Goal: Task Accomplishment & Management: Use online tool/utility

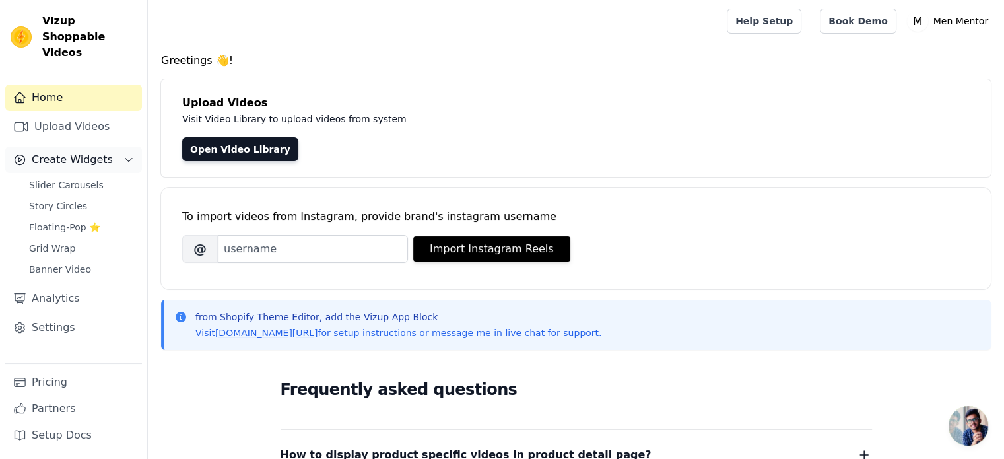
click at [102, 152] on span "Create Widgets" at bounding box center [72, 160] width 81 height 16
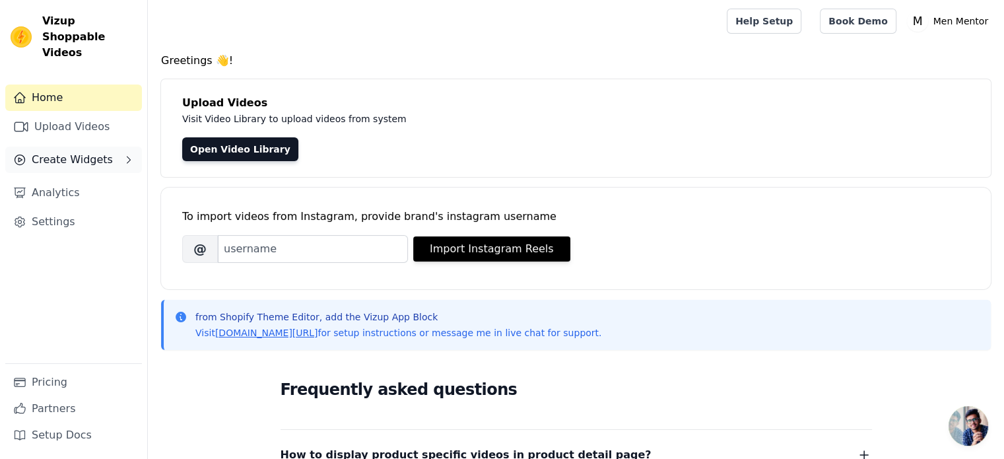
click at [102, 152] on span "Create Widgets" at bounding box center [72, 160] width 81 height 16
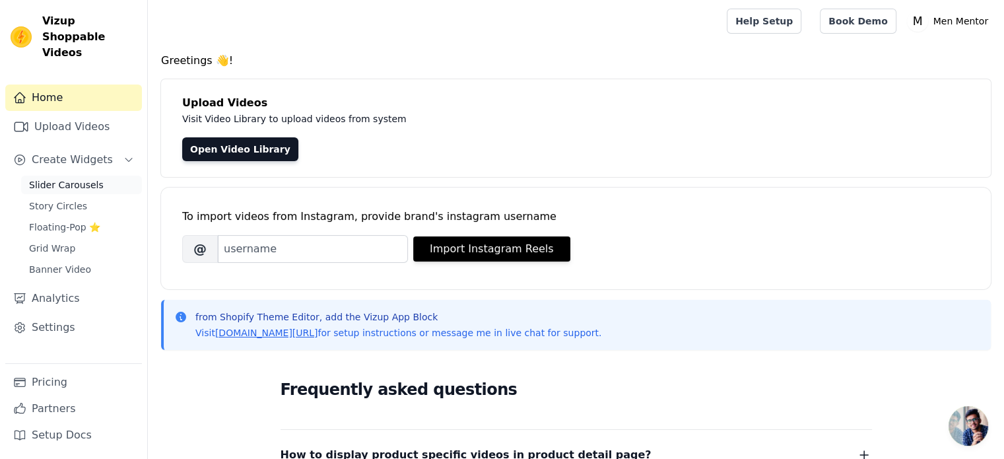
click at [90, 178] on span "Slider Carousels" at bounding box center [66, 184] width 75 height 13
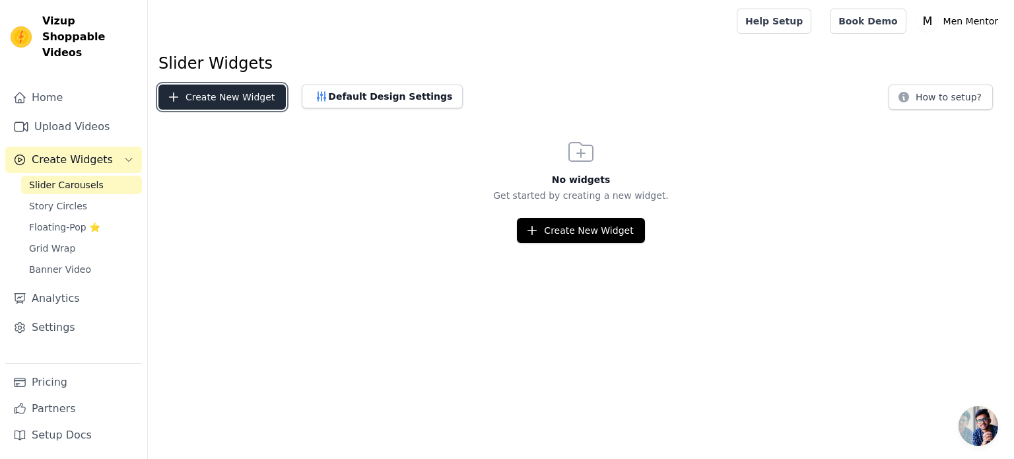
click at [233, 102] on button "Create New Widget" at bounding box center [221, 96] width 127 height 25
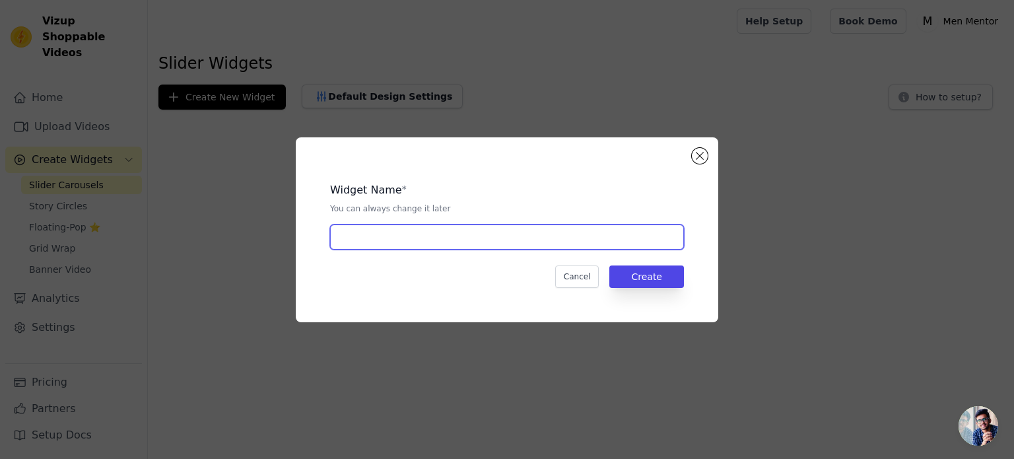
click at [379, 248] on input "text" at bounding box center [507, 236] width 354 height 25
type input "f"
type input "home slider"
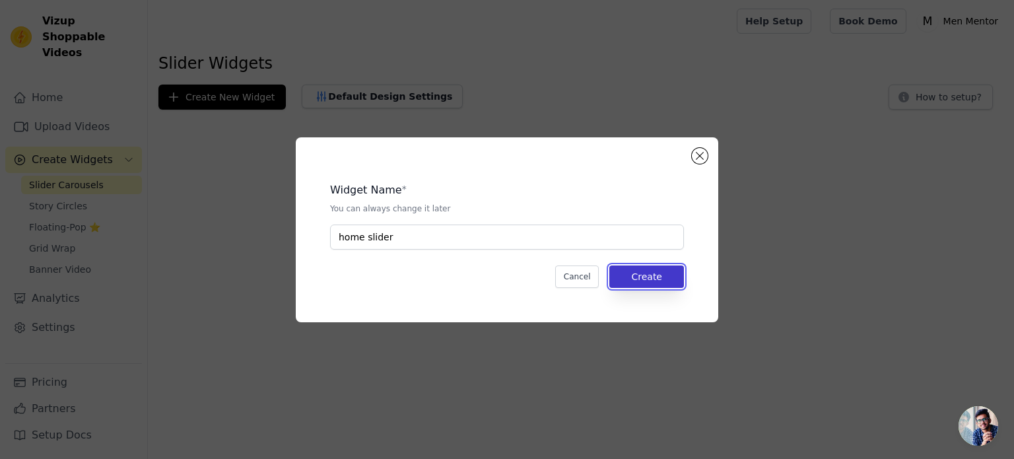
click at [643, 279] on button "Create" at bounding box center [646, 276] width 75 height 22
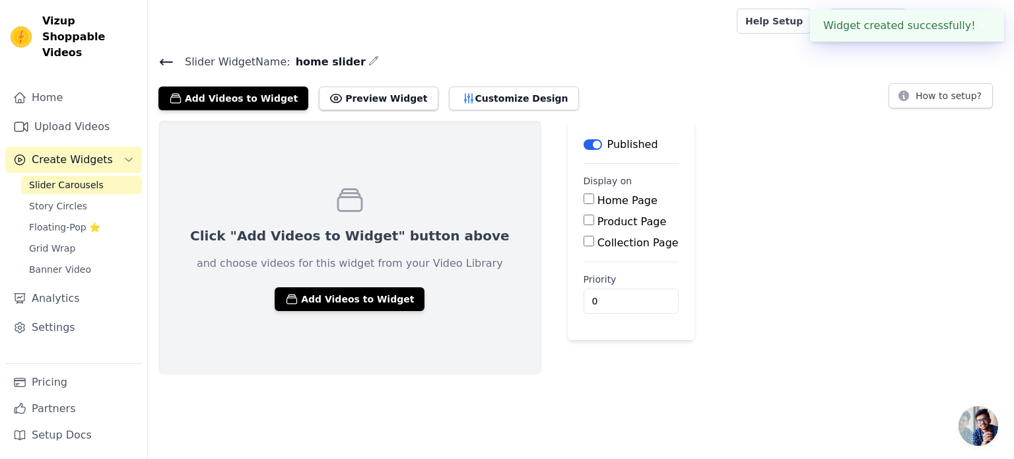
click at [583, 199] on input "Home Page" at bounding box center [588, 198] width 11 height 11
checkbox input "true"
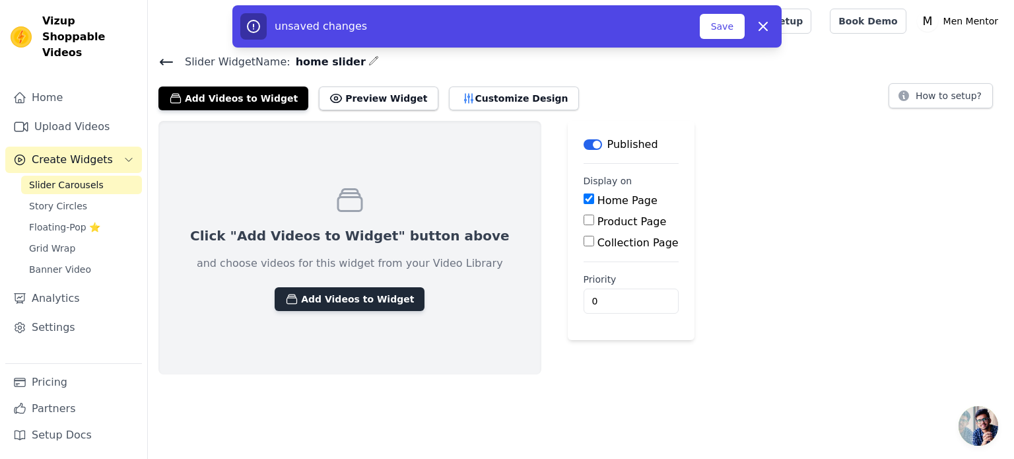
click at [320, 300] on button "Add Videos to Widget" at bounding box center [350, 299] width 150 height 24
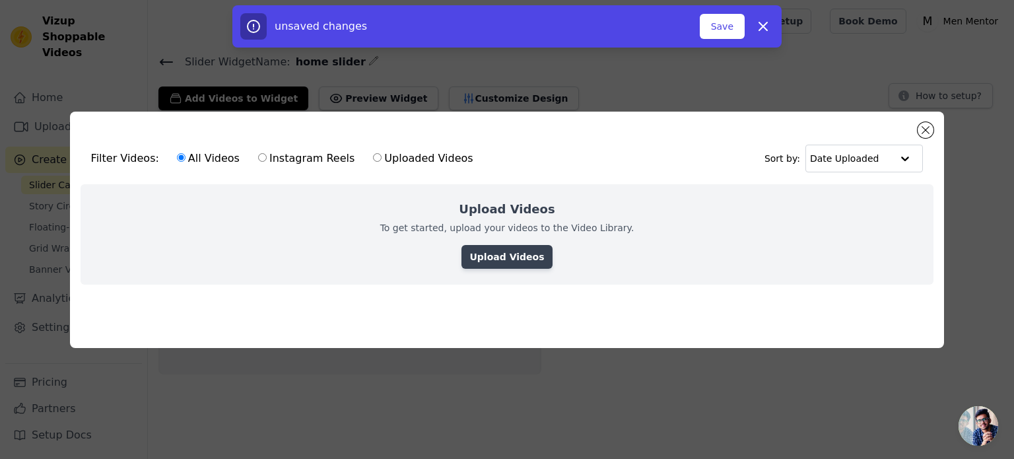
click at [517, 256] on link "Upload Videos" at bounding box center [506, 257] width 90 height 24
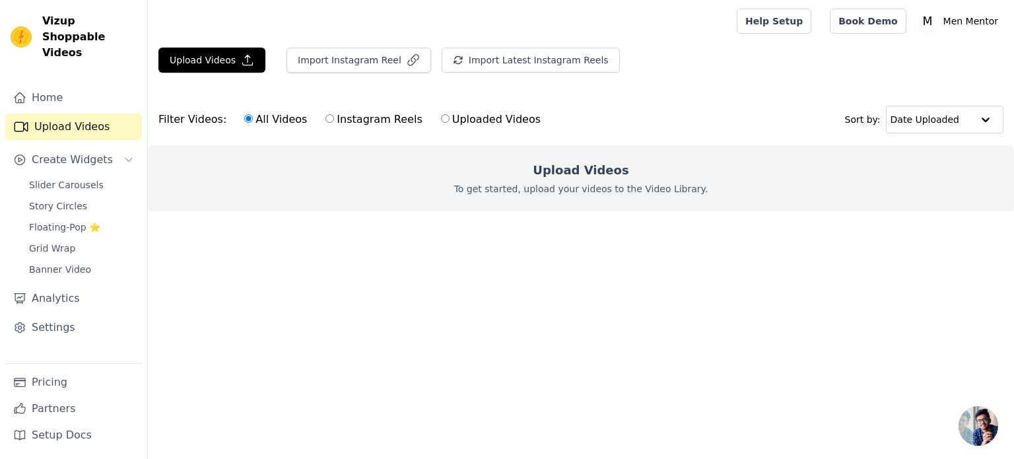
click at [397, 232] on ul at bounding box center [581, 221] width 866 height 21
click at [193, 61] on button "Upload Videos" at bounding box center [211, 60] width 107 height 25
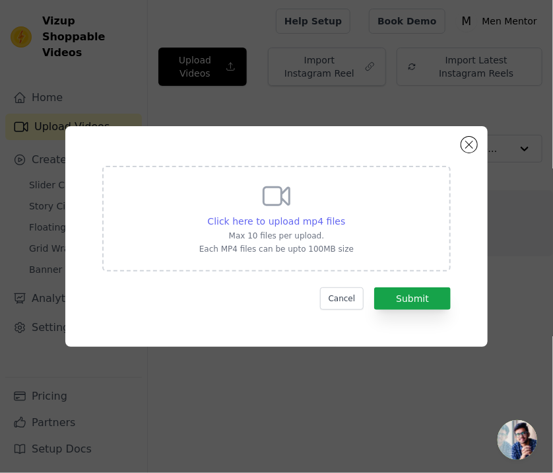
click at [289, 219] on span "Click here to upload mp4 files" at bounding box center [277, 221] width 138 height 11
click at [345, 214] on input "Click here to upload mp4 files Max 10 files per upload. Each MP4 files can be u…" at bounding box center [345, 214] width 1 height 1
type input "C:\fakepath\WhatsApp Video [DATE] 10.11.20 AM.mp4"
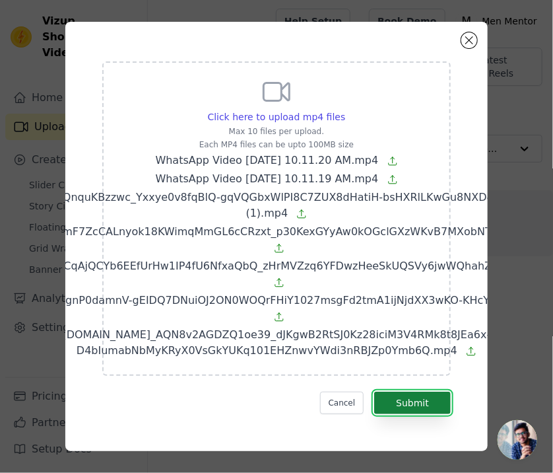
click at [422, 393] on button "Submit" at bounding box center [412, 402] width 77 height 22
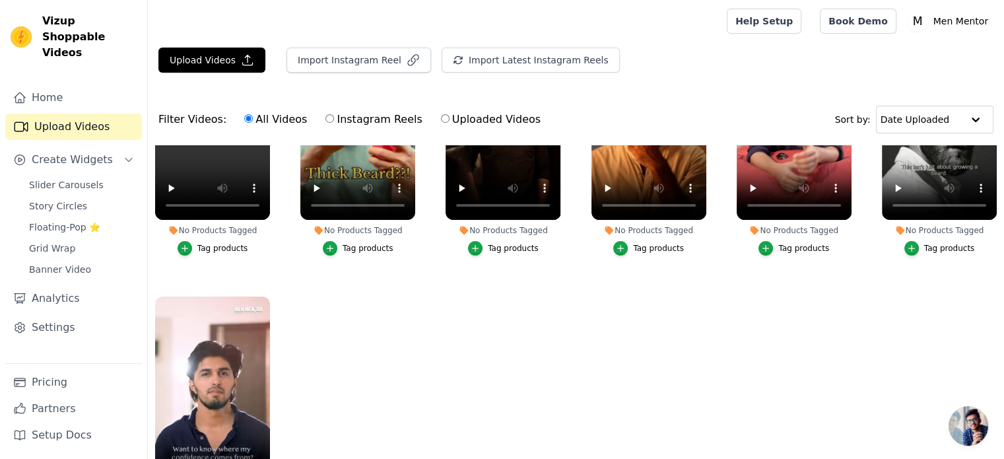
scroll to position [145, 0]
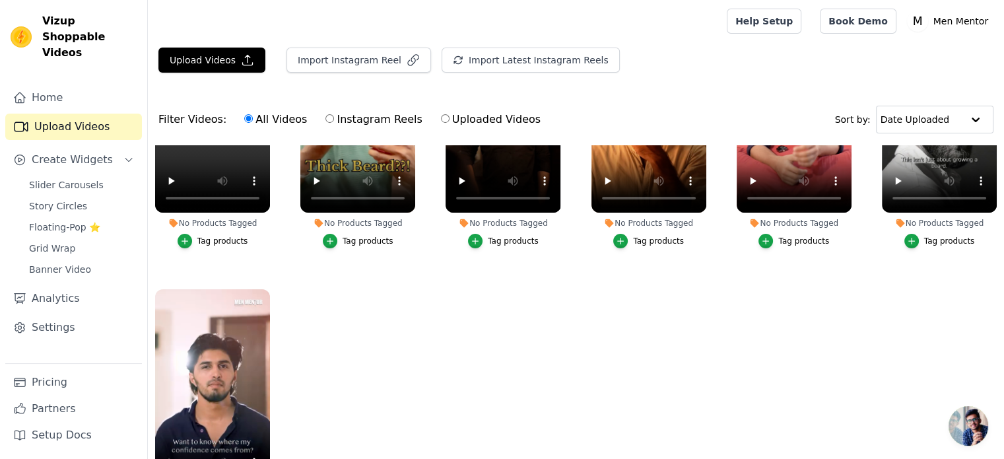
click at [441, 115] on input "Uploaded Videos" at bounding box center [445, 118] width 9 height 9
radio input "true"
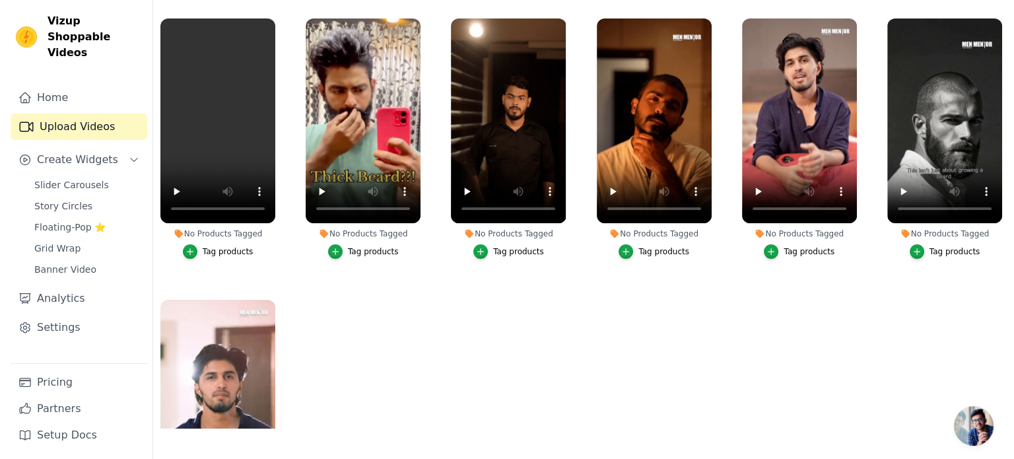
scroll to position [0, 0]
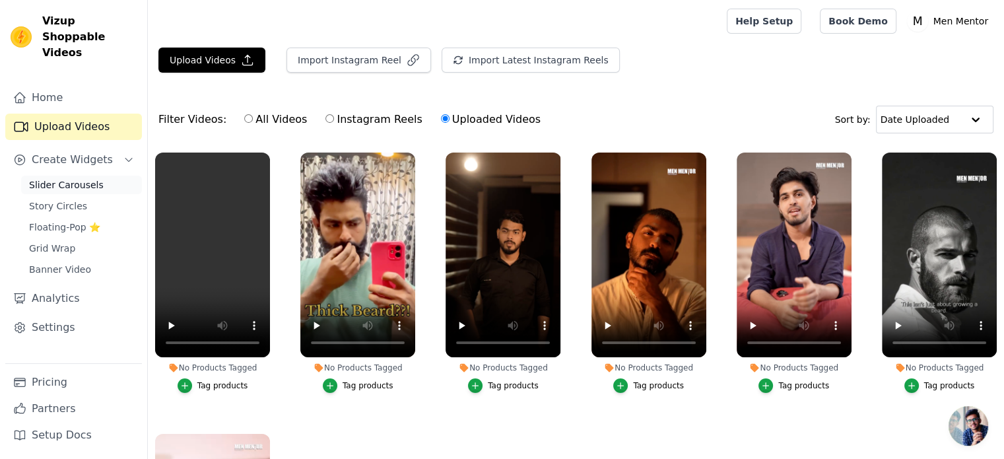
click at [94, 176] on link "Slider Carousels" at bounding box center [81, 185] width 121 height 18
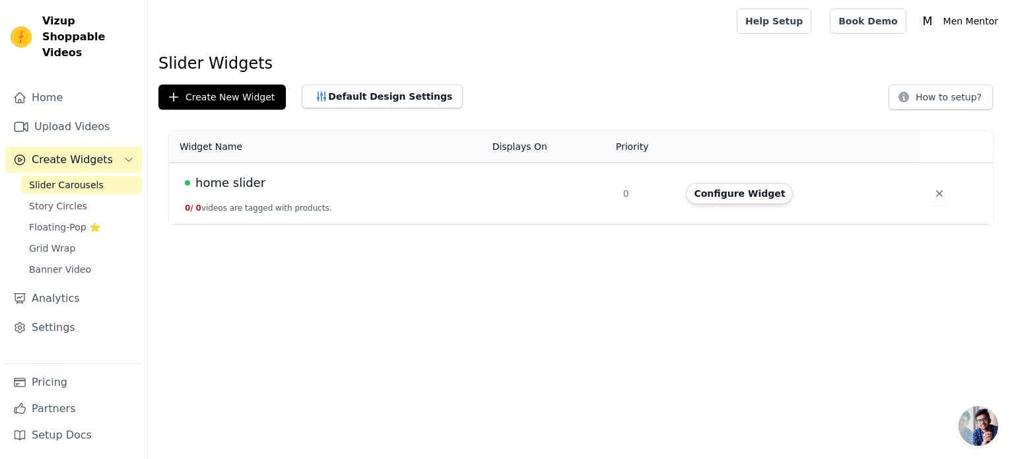
click at [244, 181] on span "home slider" at bounding box center [230, 183] width 70 height 18
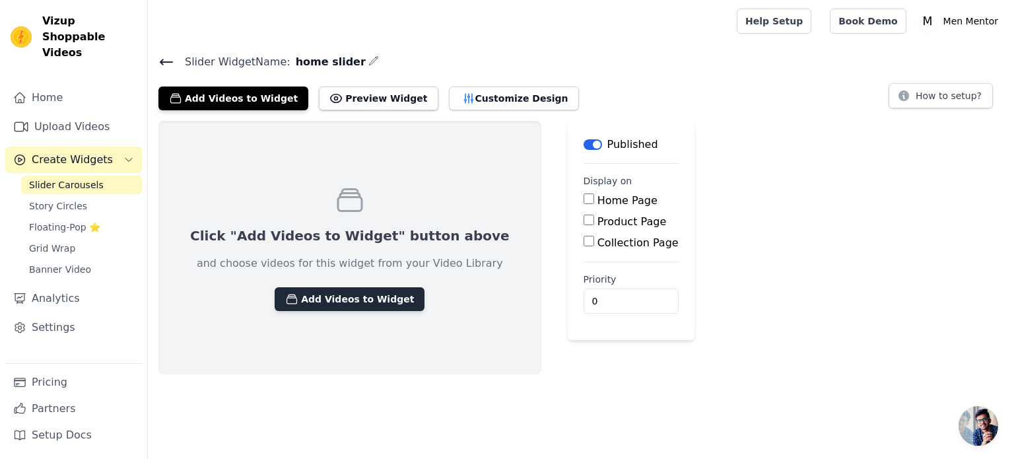
click at [359, 296] on button "Add Videos to Widget" at bounding box center [350, 299] width 150 height 24
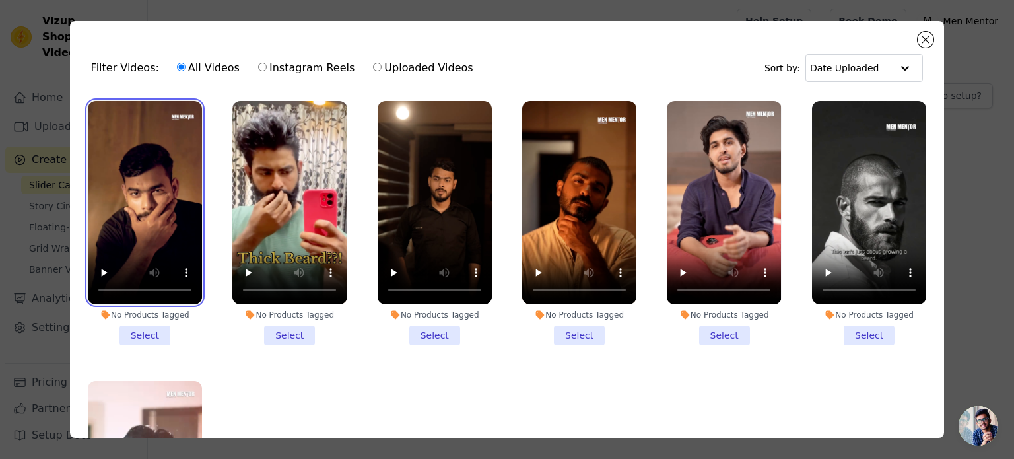
click at [160, 235] on video at bounding box center [145, 202] width 114 height 203
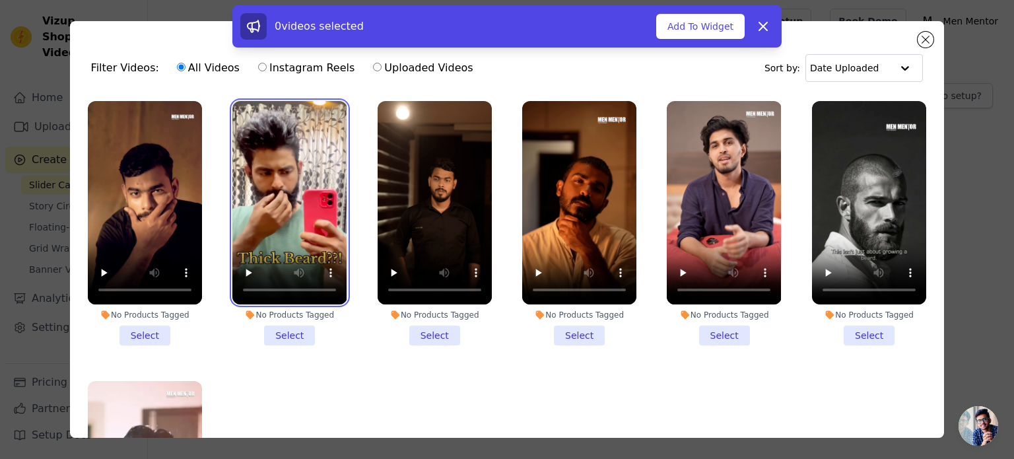
click at [271, 240] on video at bounding box center [289, 202] width 114 height 203
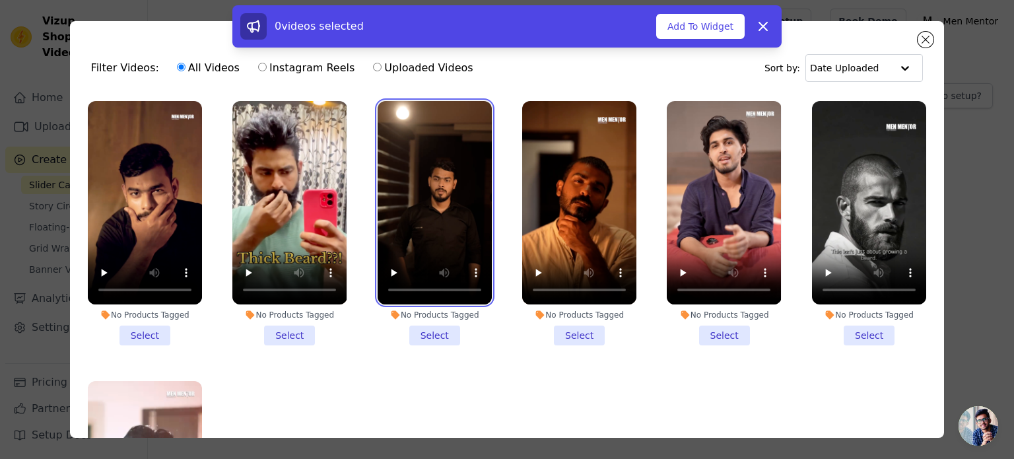
click at [430, 228] on video at bounding box center [435, 202] width 114 height 203
click at [438, 227] on video at bounding box center [435, 202] width 114 height 203
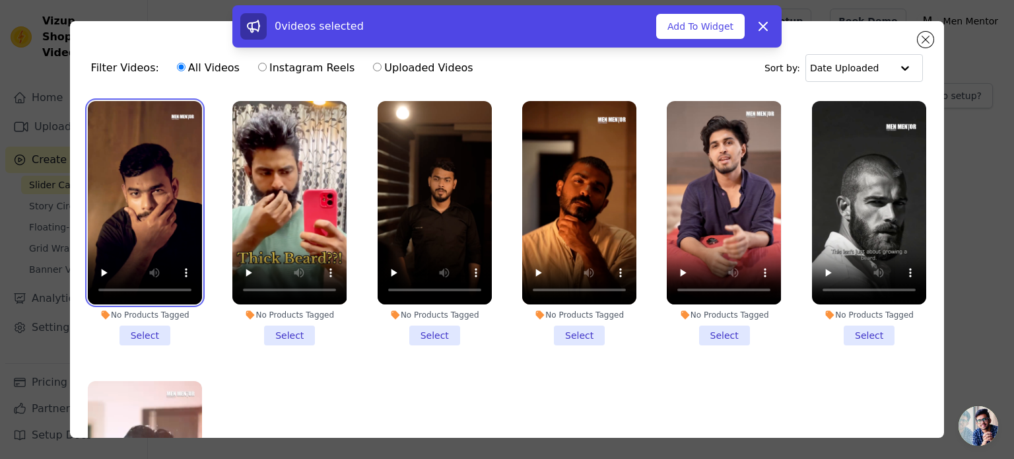
click at [139, 246] on video at bounding box center [145, 202] width 114 height 203
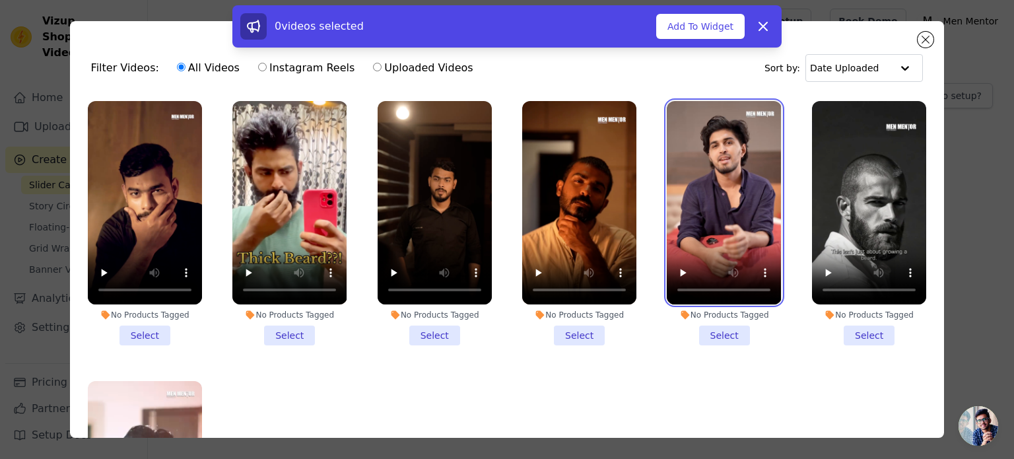
click at [704, 207] on video at bounding box center [724, 202] width 114 height 203
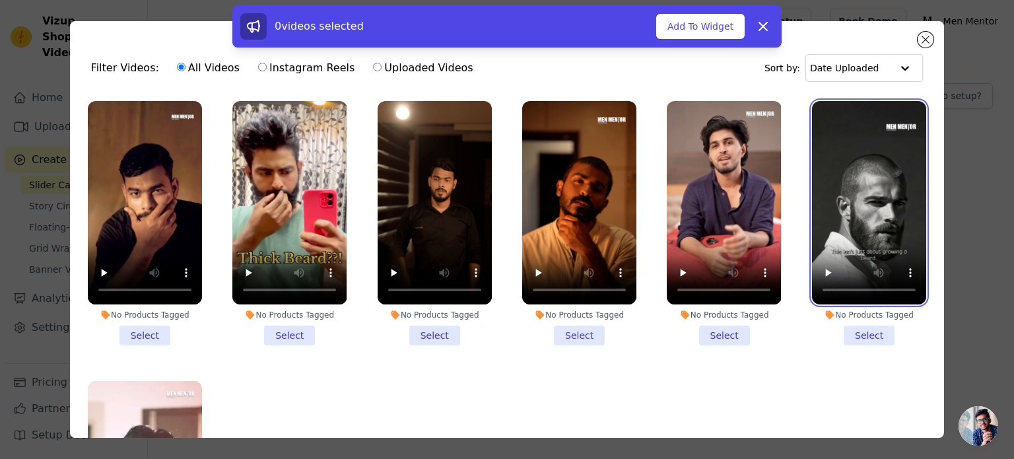
drag, startPoint x: 816, startPoint y: 196, endPoint x: 832, endPoint y: 197, distance: 15.2
click at [832, 197] on video at bounding box center [869, 202] width 114 height 203
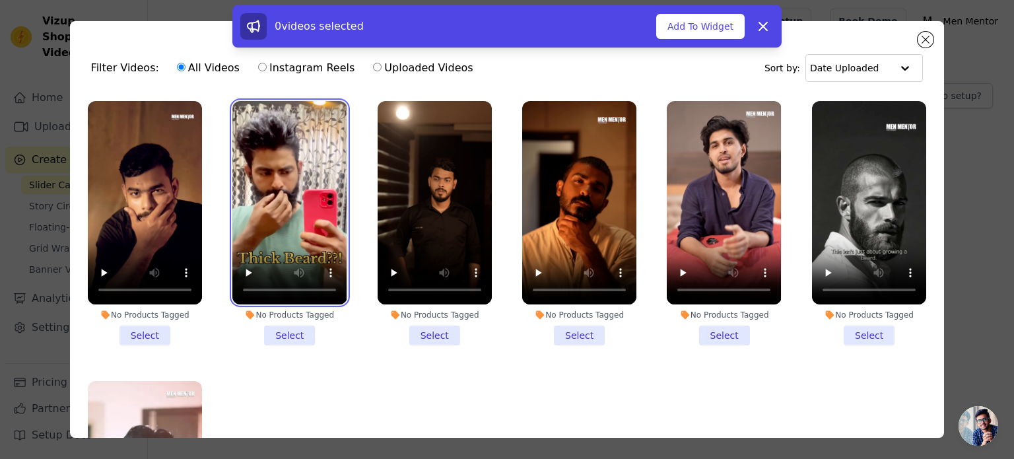
drag, startPoint x: 274, startPoint y: 220, endPoint x: 339, endPoint y: 338, distance: 134.7
click at [339, 338] on li "No Products Tagged Select" at bounding box center [289, 223] width 114 height 244
click at [0, 0] on input "No Products Tagged Select" at bounding box center [0, 0] width 0 height 0
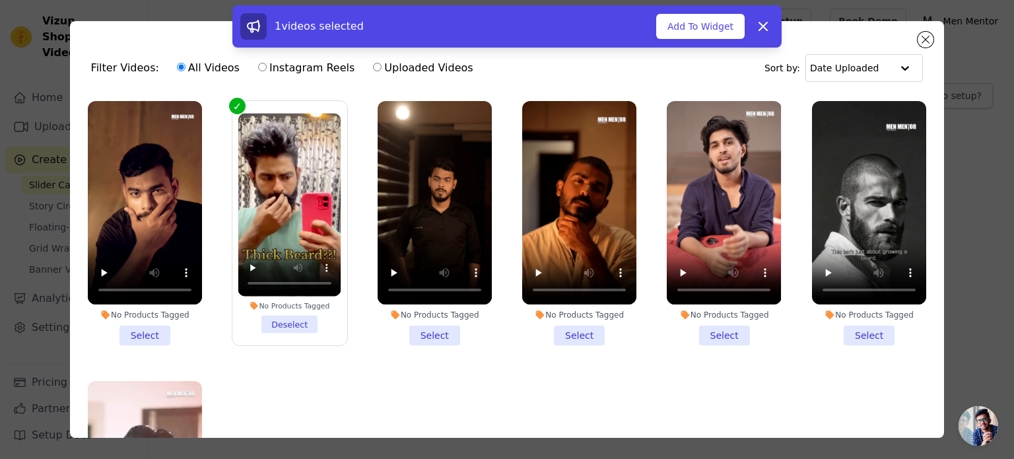
click at [339, 338] on label "No Products Tagged Deselect" at bounding box center [289, 223] width 115 height 246
click at [0, 0] on input "No Products Tagged Deselect" at bounding box center [0, 0] width 0 height 0
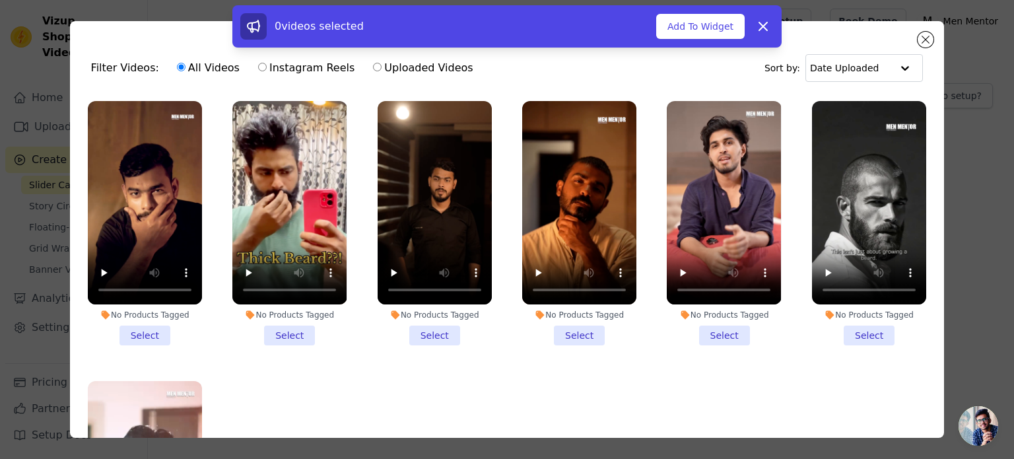
click at [311, 329] on li "No Products Tagged Select" at bounding box center [289, 223] width 114 height 244
click at [0, 0] on input "No Products Tagged Select" at bounding box center [0, 0] width 0 height 0
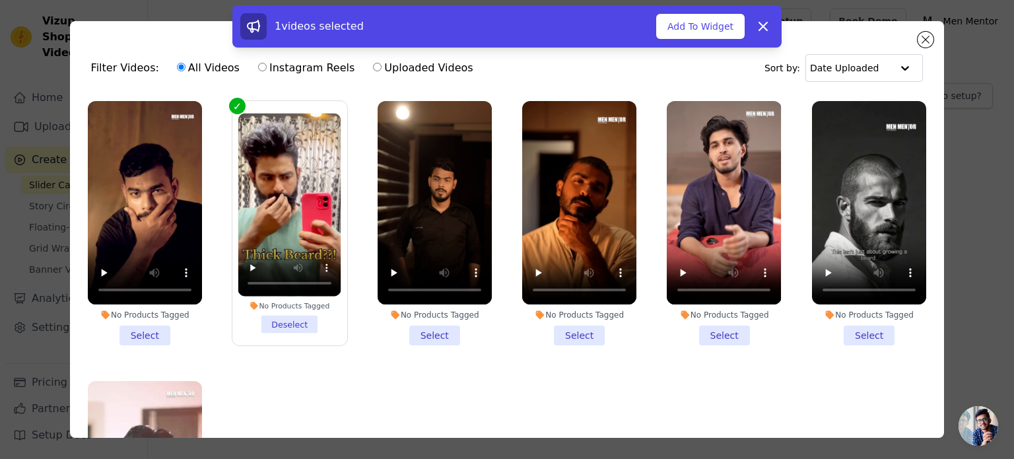
click at [425, 329] on li "No Products Tagged Select" at bounding box center [435, 223] width 114 height 244
click at [0, 0] on input "No Products Tagged Select" at bounding box center [0, 0] width 0 height 0
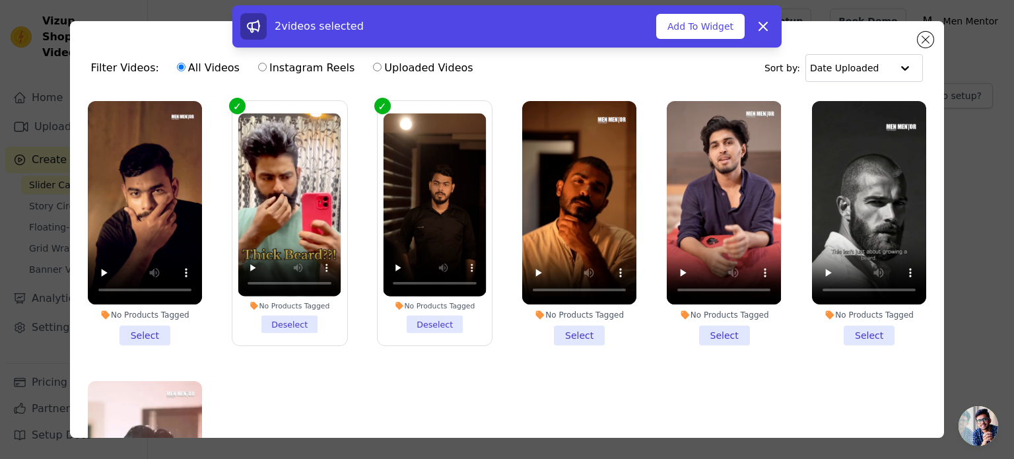
click at [561, 323] on li "No Products Tagged Select" at bounding box center [579, 223] width 114 height 244
click at [0, 0] on input "No Products Tagged Select" at bounding box center [0, 0] width 0 height 0
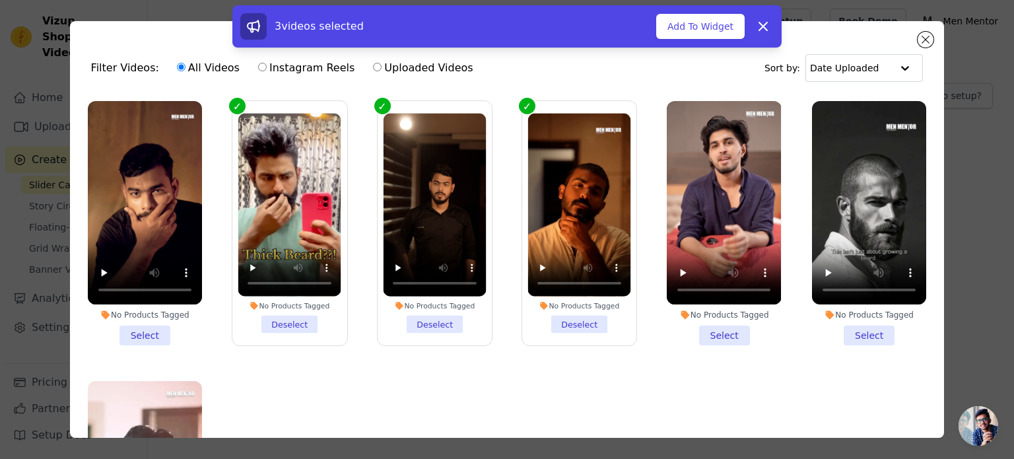
click at [700, 321] on li "No Products Tagged Select" at bounding box center [724, 223] width 114 height 244
click at [0, 0] on input "No Products Tagged Select" at bounding box center [0, 0] width 0 height 0
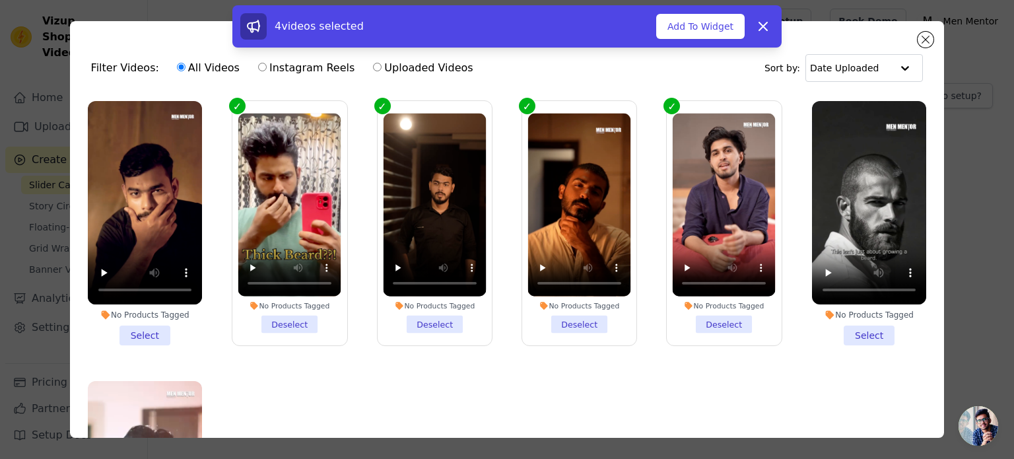
click at [855, 327] on li "No Products Tagged Select" at bounding box center [869, 223] width 114 height 244
click at [0, 0] on input "No Products Tagged Select" at bounding box center [0, 0] width 0 height 0
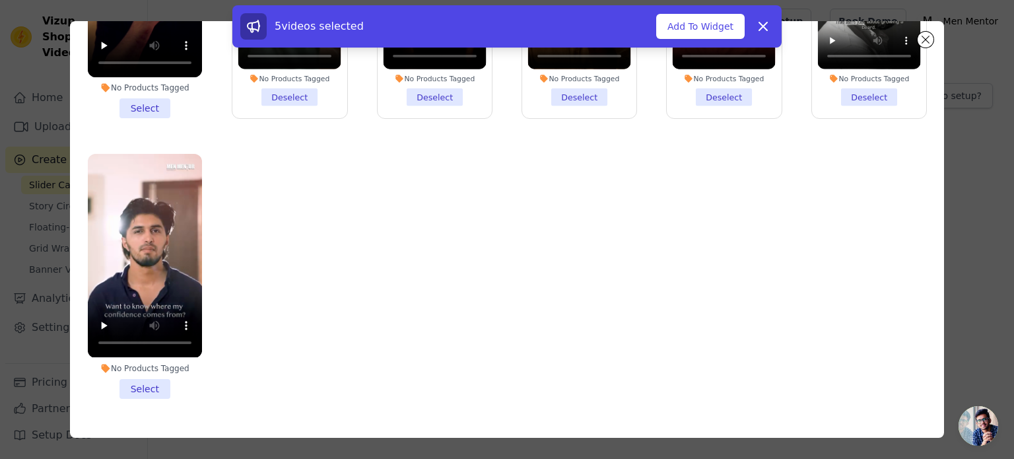
scroll to position [91, 0]
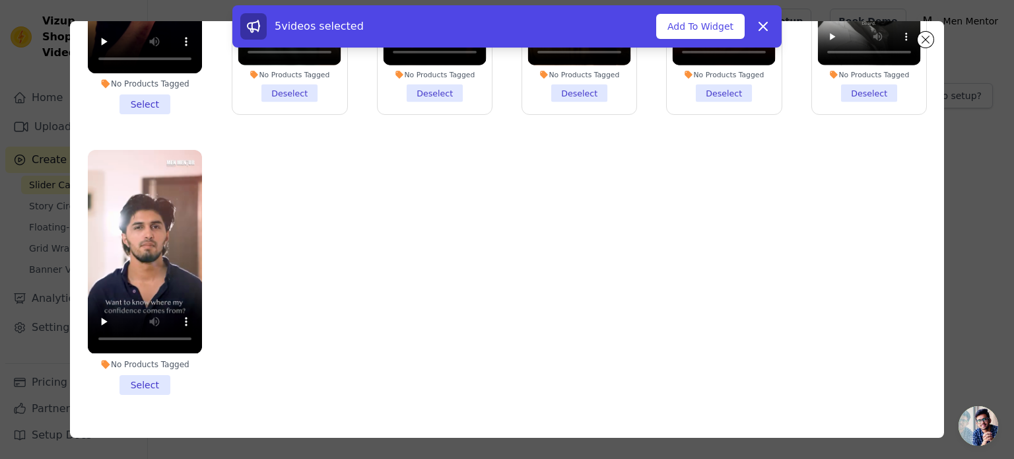
click at [147, 380] on li "No Products Tagged Select" at bounding box center [145, 272] width 114 height 244
click at [0, 0] on input "No Products Tagged Select" at bounding box center [0, 0] width 0 height 0
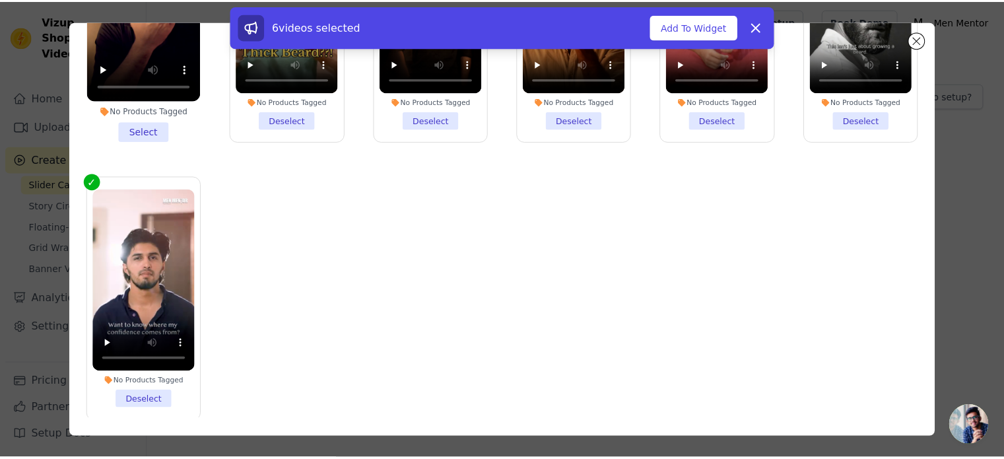
scroll to position [0, 0]
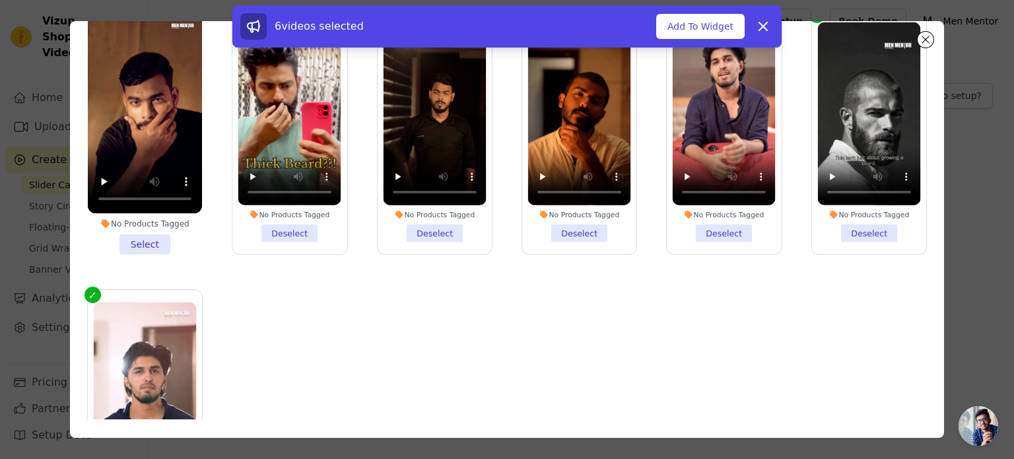
click at [440, 228] on li "No Products Tagged Deselect" at bounding box center [434, 132] width 103 height 220
click at [0, 0] on input "No Products Tagged Deselect" at bounding box center [0, 0] width 0 height 0
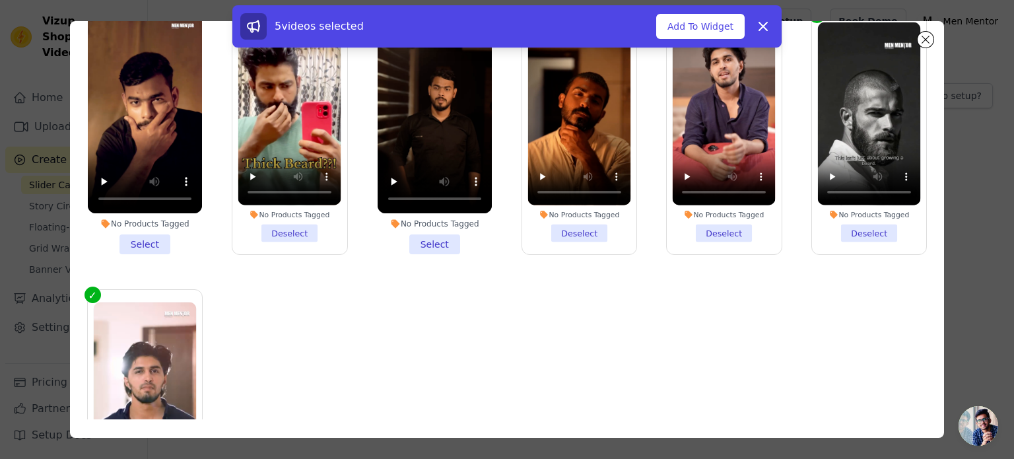
click at [152, 238] on li "No Products Tagged Select" at bounding box center [145, 132] width 114 height 244
click at [0, 0] on input "No Products Tagged Select" at bounding box center [0, 0] width 0 height 0
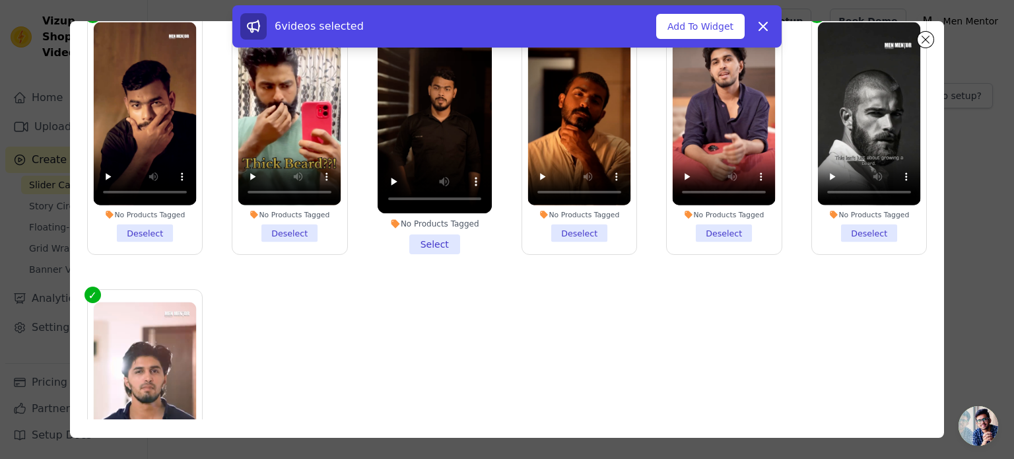
click at [416, 240] on li "No Products Tagged Select" at bounding box center [435, 132] width 114 height 244
click at [0, 0] on input "No Products Tagged Select" at bounding box center [0, 0] width 0 height 0
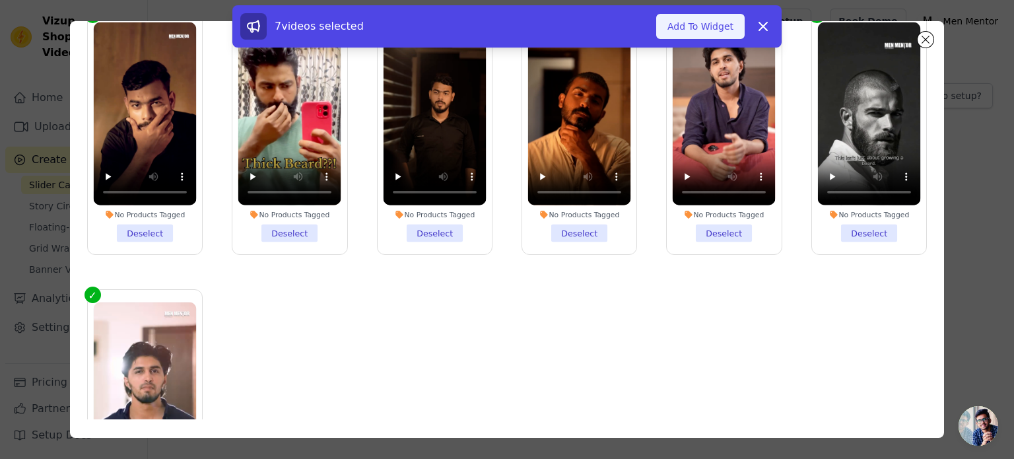
click at [693, 27] on button "Add To Widget" at bounding box center [700, 26] width 88 height 25
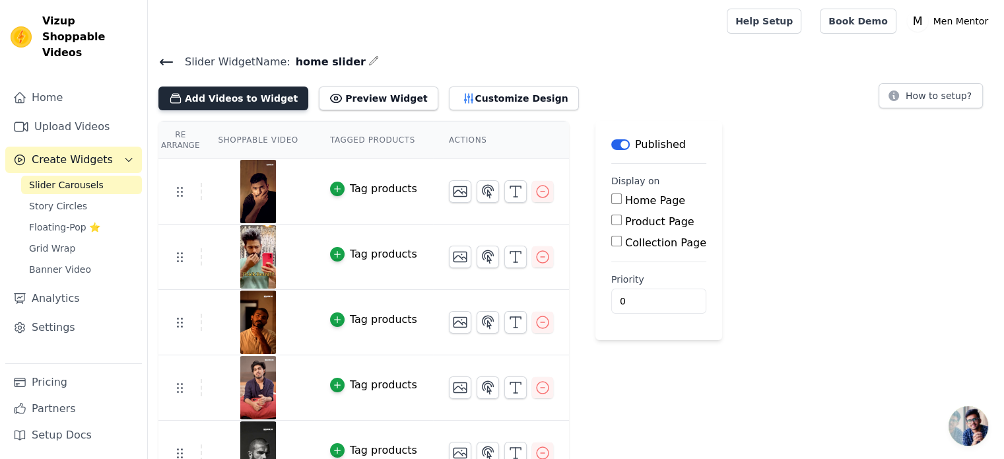
click at [233, 89] on button "Add Videos to Widget" at bounding box center [233, 98] width 150 height 24
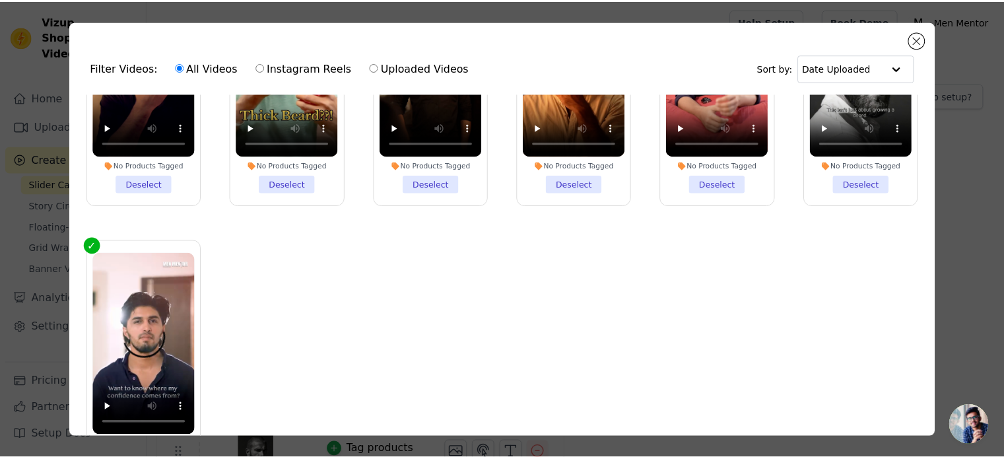
scroll to position [140, 0]
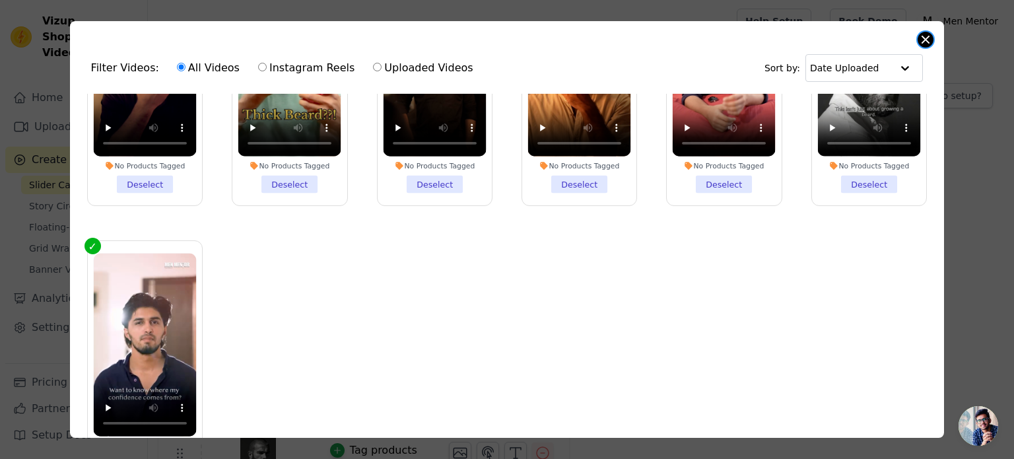
click at [922, 41] on button "Close modal" at bounding box center [925, 40] width 16 height 16
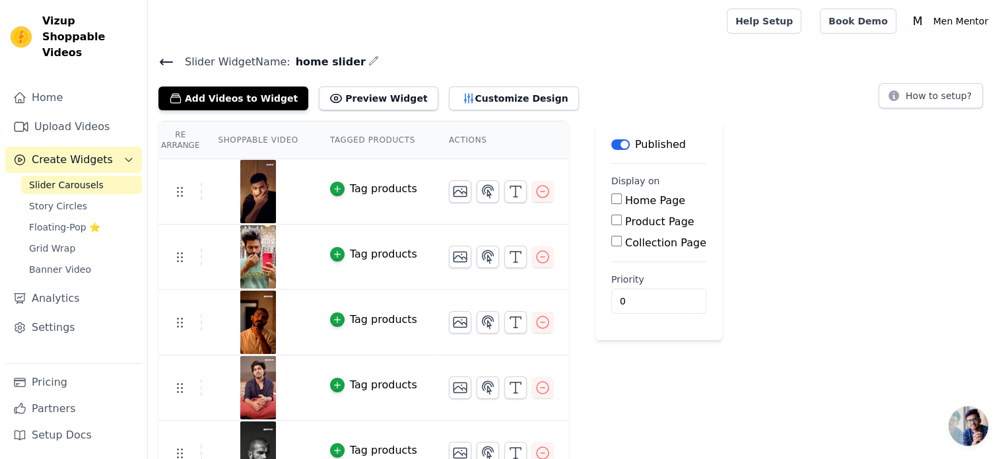
scroll to position [0, 0]
click at [160, 59] on icon at bounding box center [166, 62] width 16 height 16
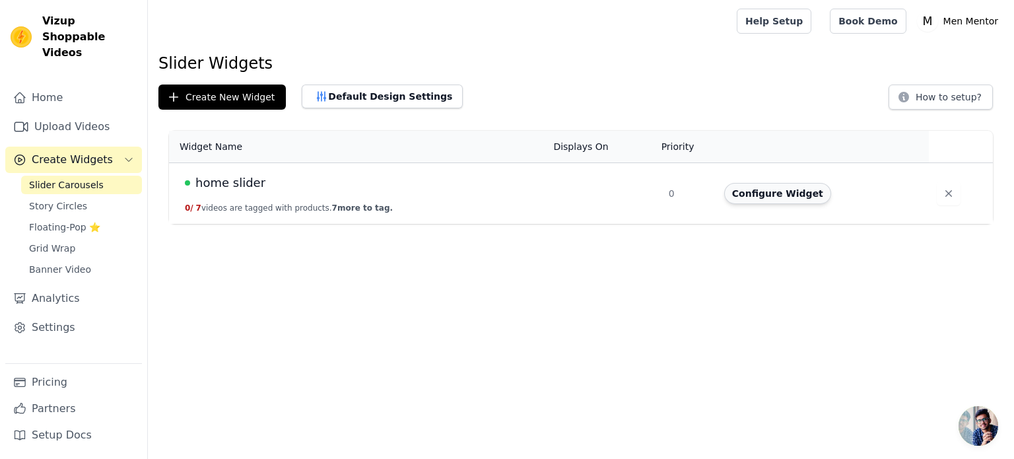
click at [746, 196] on button "Configure Widget" at bounding box center [777, 193] width 107 height 21
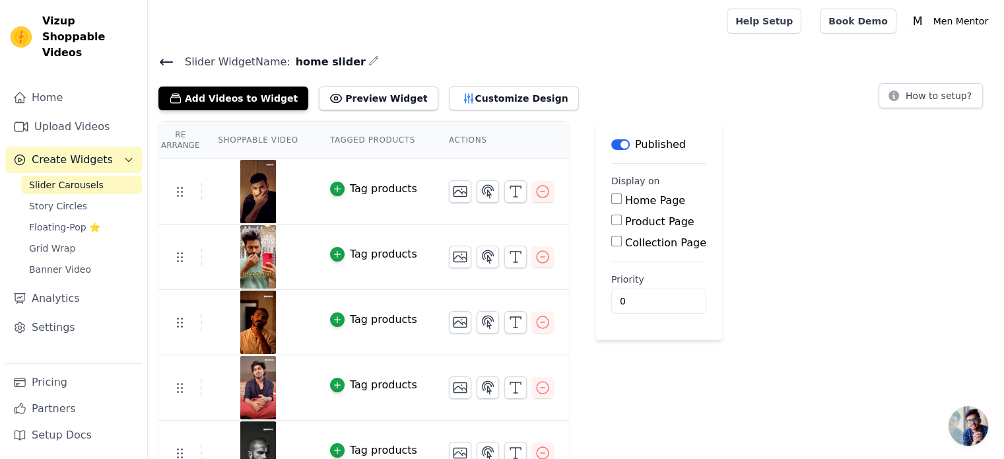
click at [611, 198] on input "Home Page" at bounding box center [616, 198] width 11 height 11
checkbox input "true"
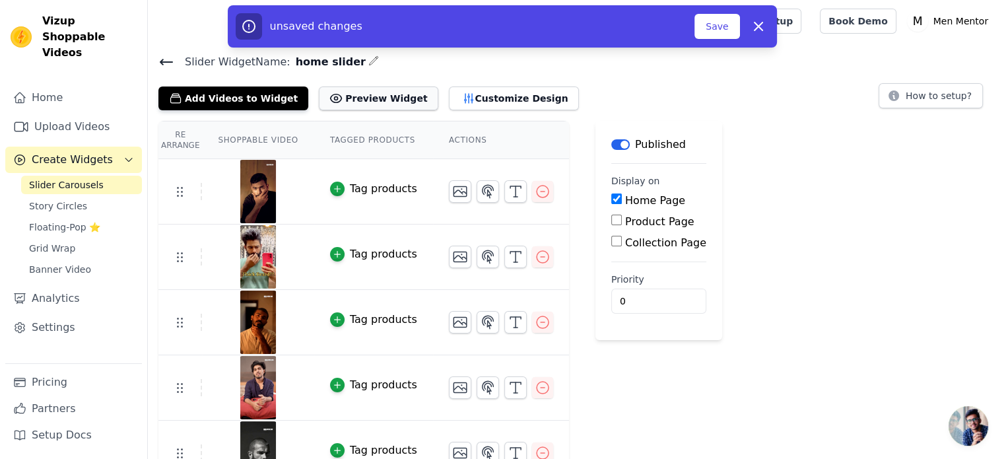
click at [379, 108] on button "Preview Widget" at bounding box center [378, 98] width 119 height 24
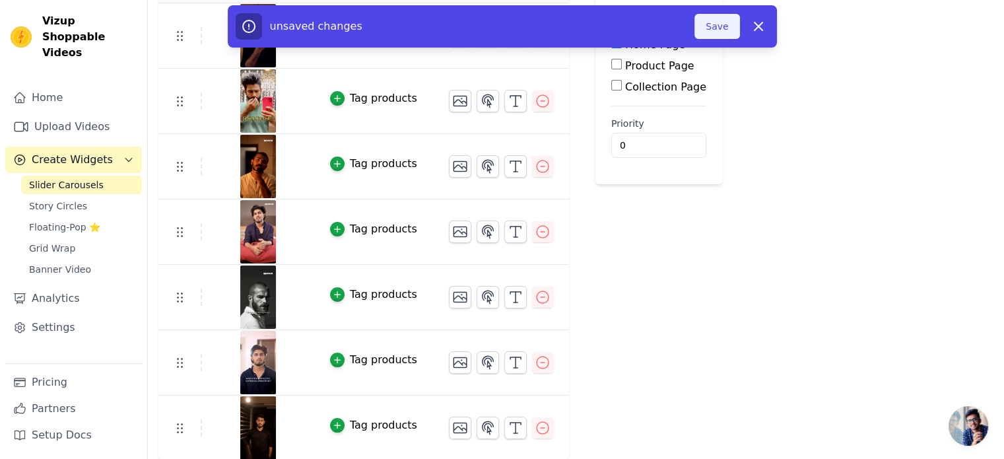
click at [731, 30] on button "Save" at bounding box center [716, 26] width 45 height 25
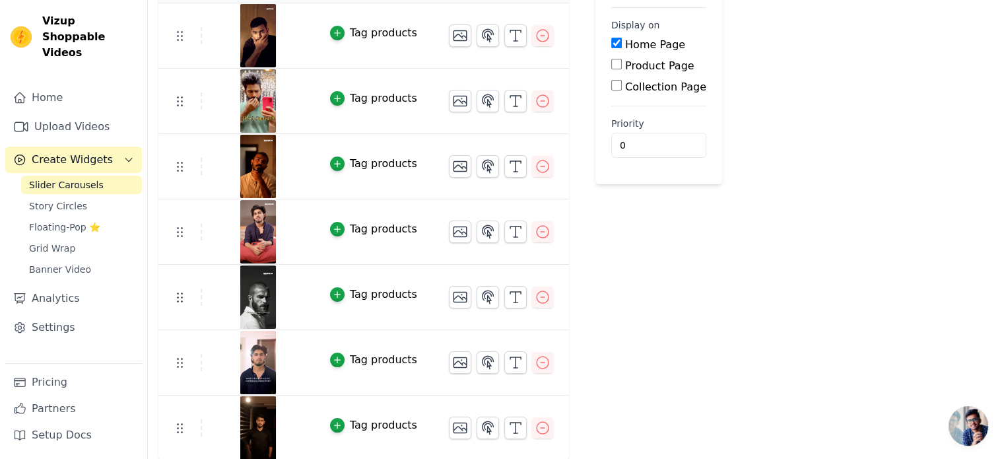
scroll to position [0, 0]
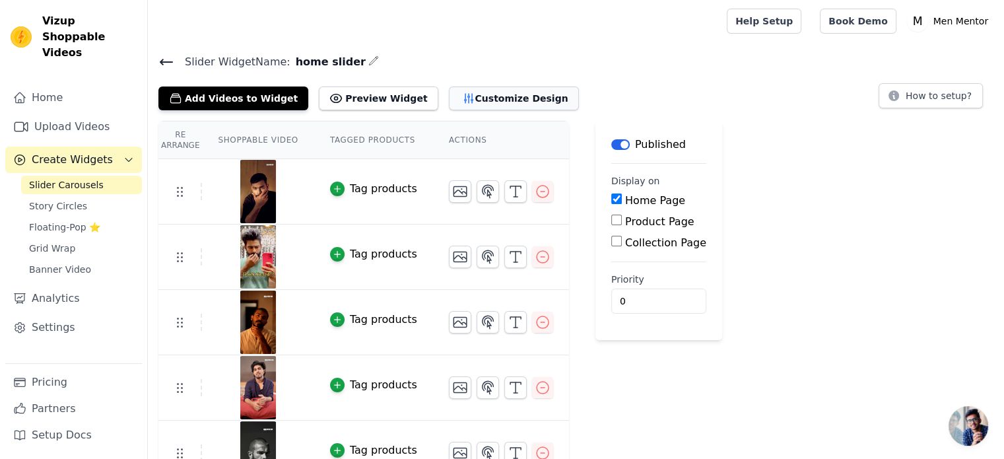
click at [480, 107] on button "Customize Design" at bounding box center [514, 98] width 130 height 24
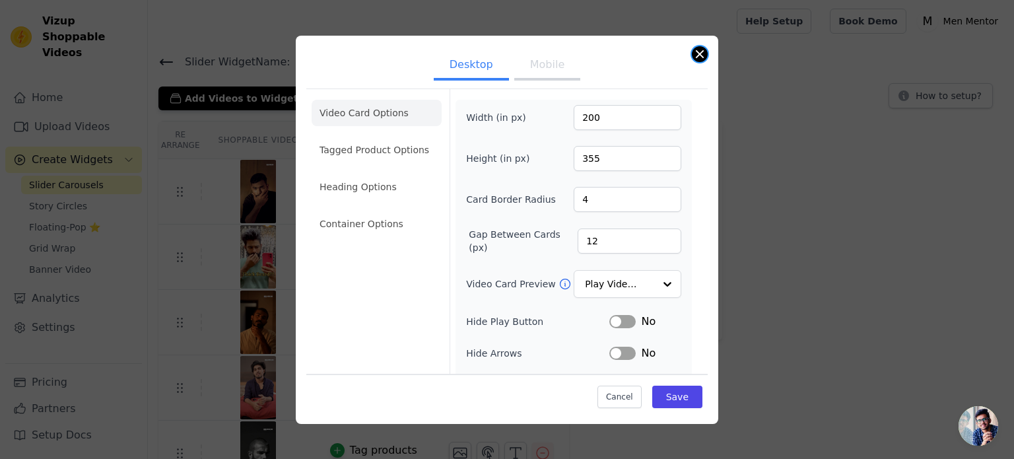
click at [702, 57] on button "Close modal" at bounding box center [700, 54] width 16 height 16
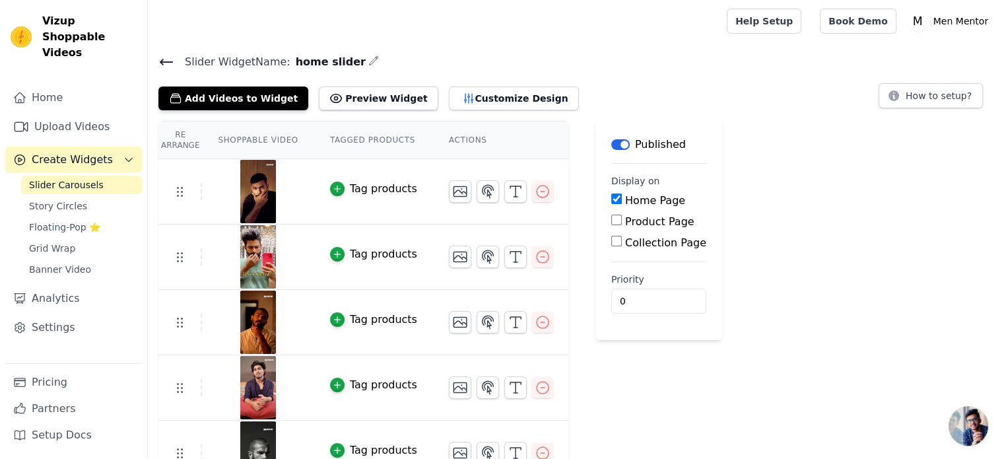
click at [367, 142] on th "Tagged Products" at bounding box center [373, 140] width 119 height 38
click at [338, 181] on button "Tag products" at bounding box center [373, 189] width 87 height 16
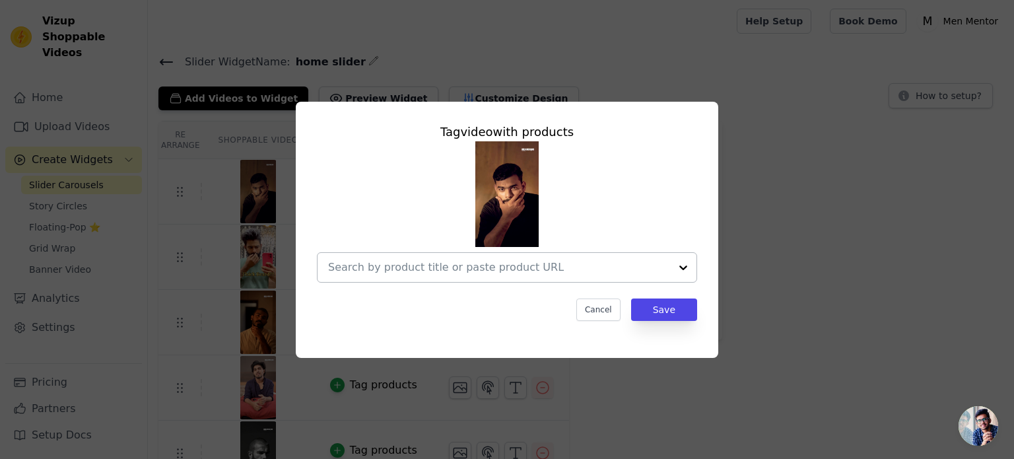
click at [648, 280] on div at bounding box center [499, 267] width 342 height 29
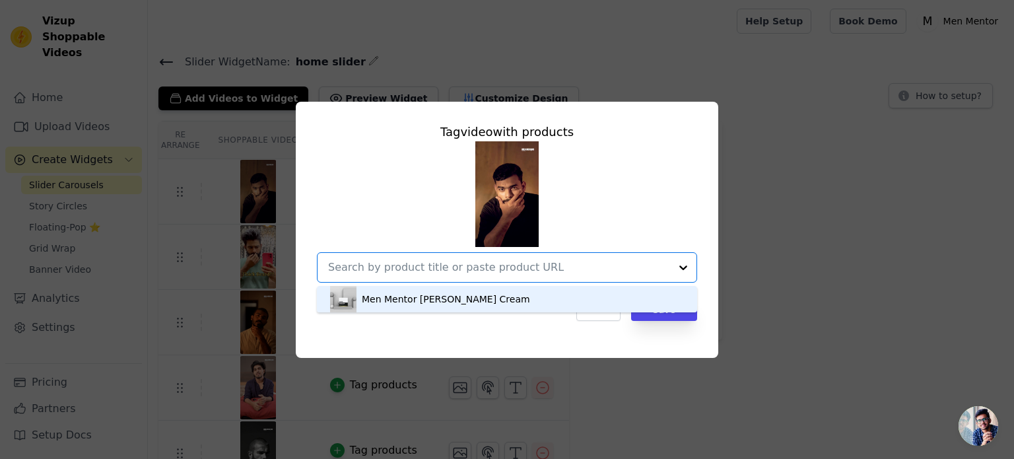
click at [554, 304] on div "Men Mentor Beard Cream" at bounding box center [507, 299] width 354 height 26
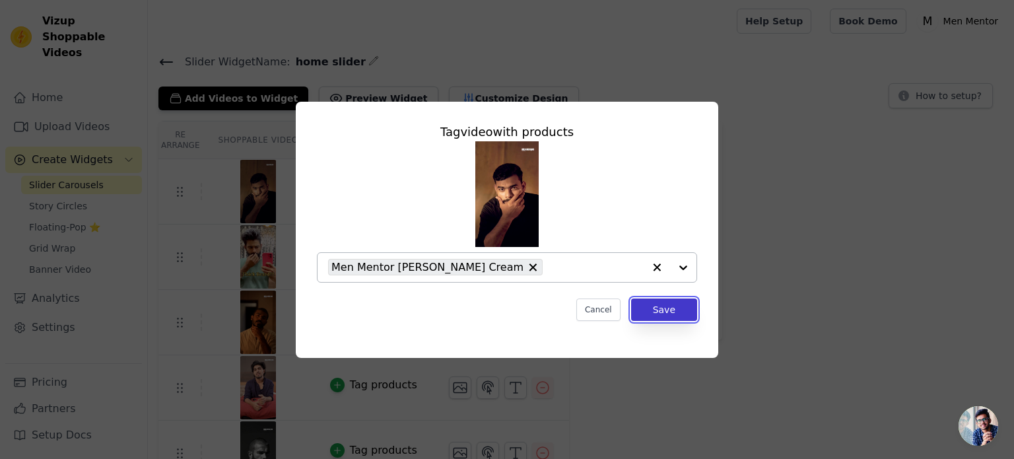
click at [657, 315] on button "Save" at bounding box center [664, 309] width 66 height 22
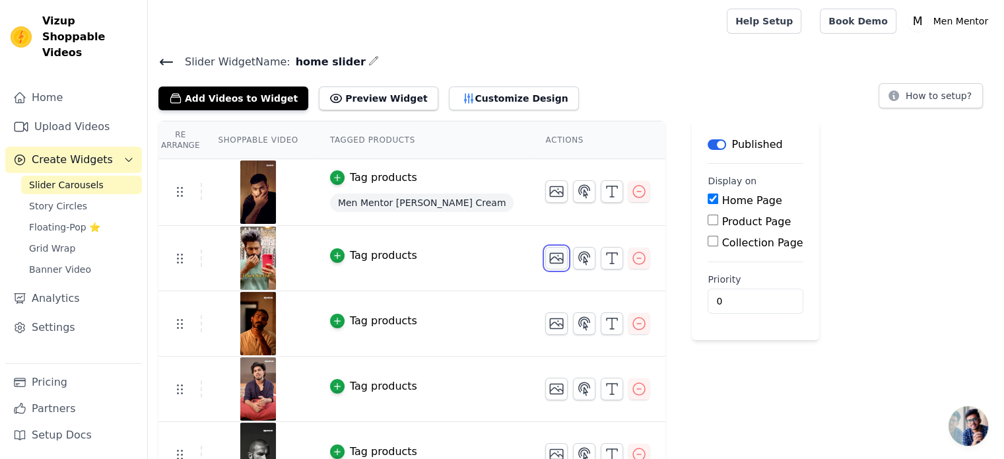
click at [550, 258] on icon "button" at bounding box center [556, 258] width 13 height 10
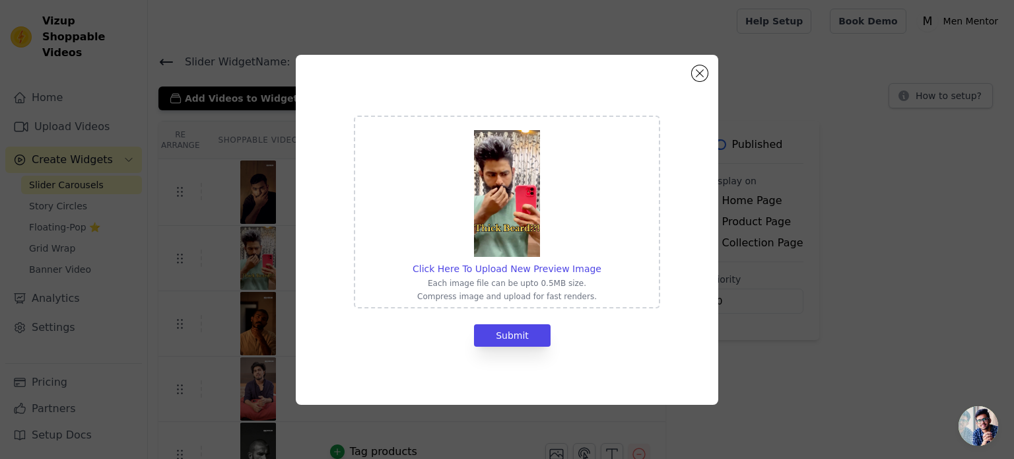
click at [803, 189] on div "Click Here To Upload New Preview Image Each image file can be upto 0.5MB size. …" at bounding box center [506, 230] width 971 height 392
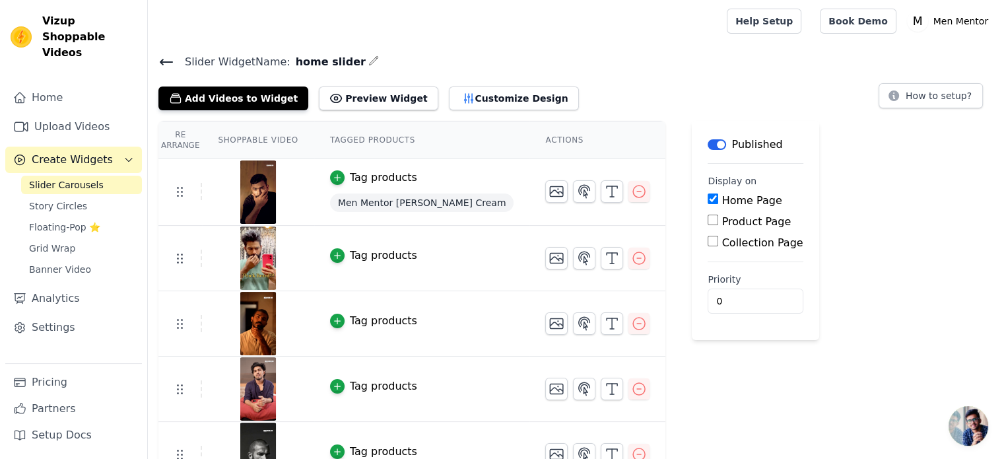
click at [392, 257] on div "Tag products" at bounding box center [383, 255] width 67 height 16
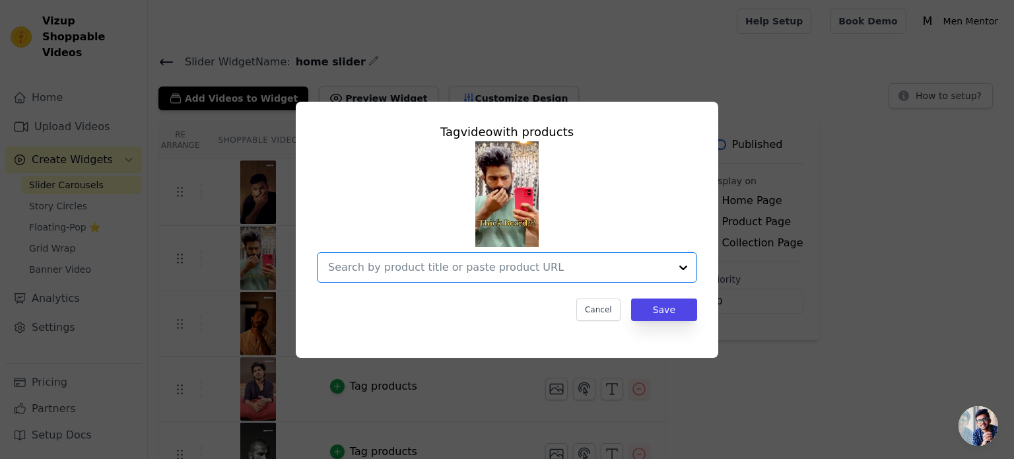
click at [608, 270] on input "text" at bounding box center [499, 267] width 342 height 16
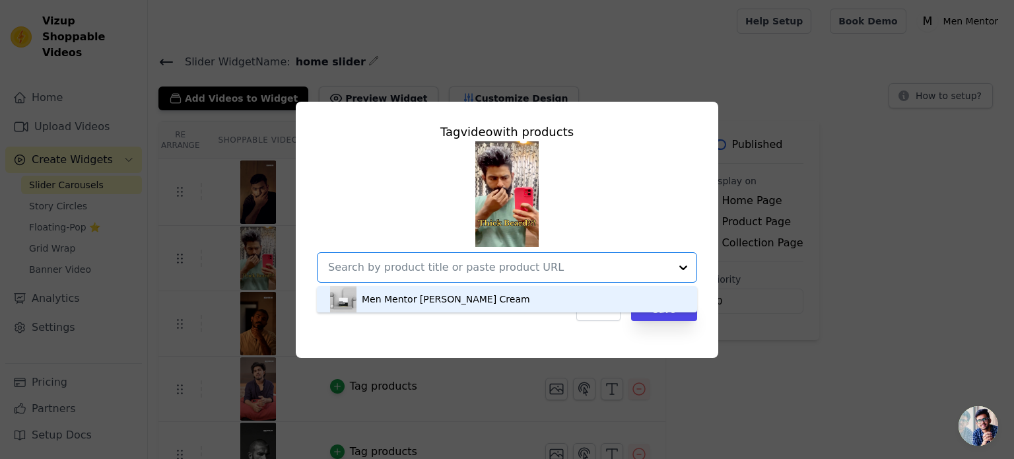
click at [515, 302] on div "Men Mentor Beard Cream" at bounding box center [507, 299] width 354 height 26
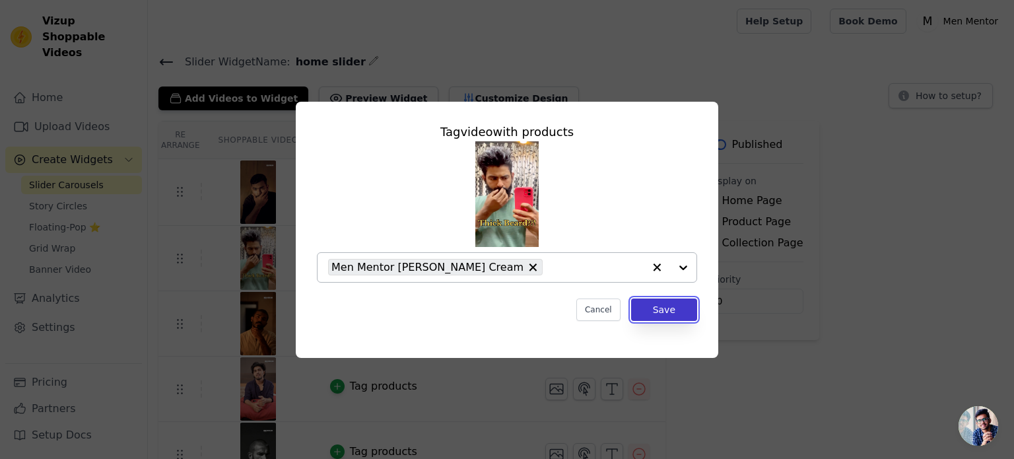
click at [657, 319] on button "Save" at bounding box center [664, 309] width 66 height 22
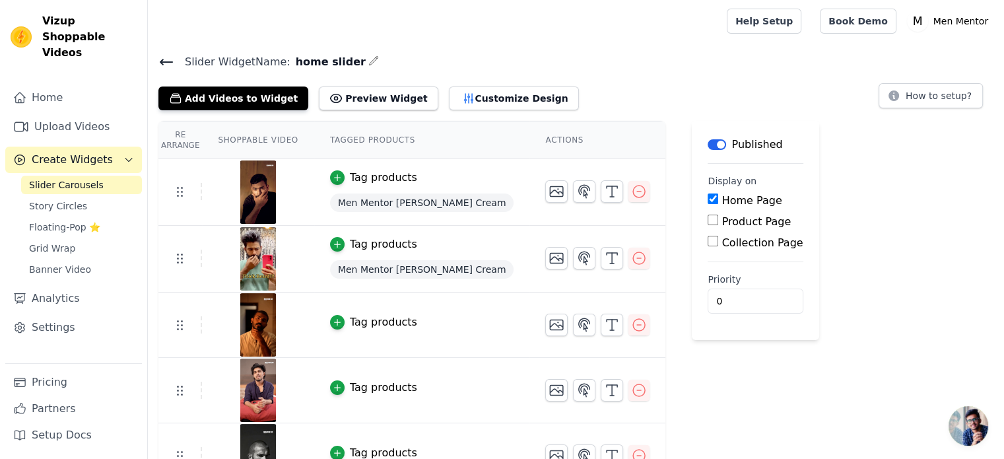
click at [363, 325] on div "Tag products" at bounding box center [383, 322] width 67 height 16
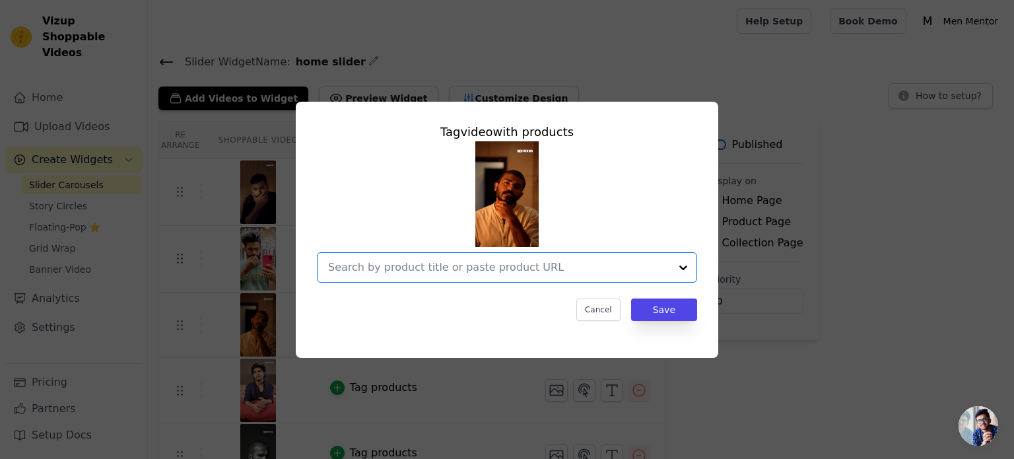
click at [557, 274] on input "text" at bounding box center [499, 267] width 342 height 16
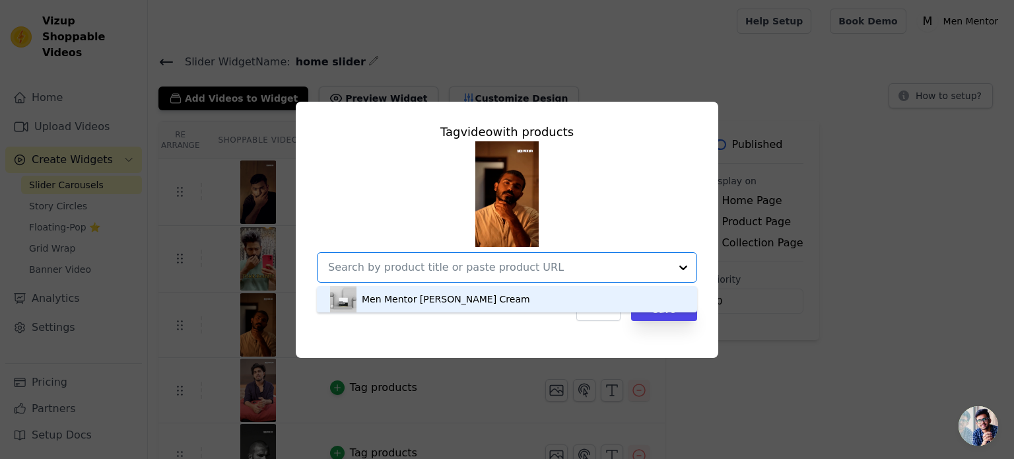
click at [513, 311] on div "Men Mentor Beard Cream" at bounding box center [507, 299] width 354 height 26
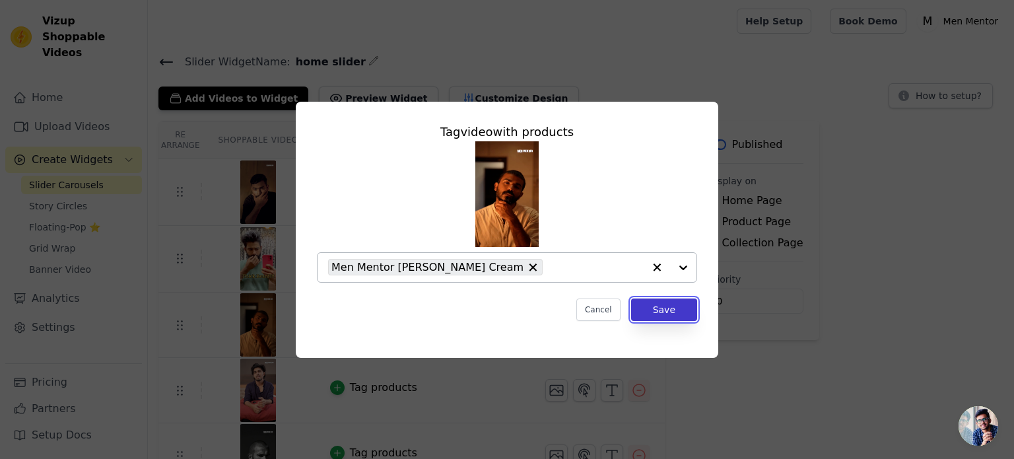
click at [665, 303] on button "Save" at bounding box center [664, 309] width 66 height 22
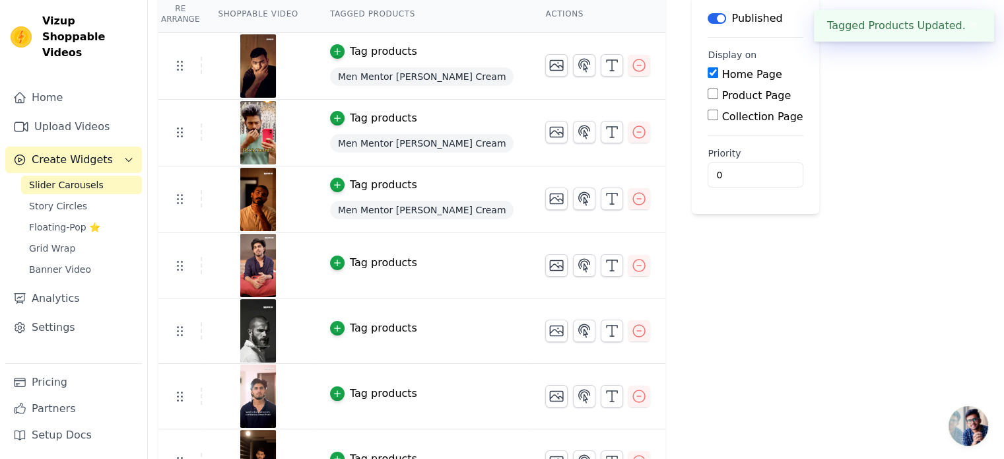
scroll to position [127, 0]
click at [333, 260] on icon "button" at bounding box center [337, 261] width 9 height 9
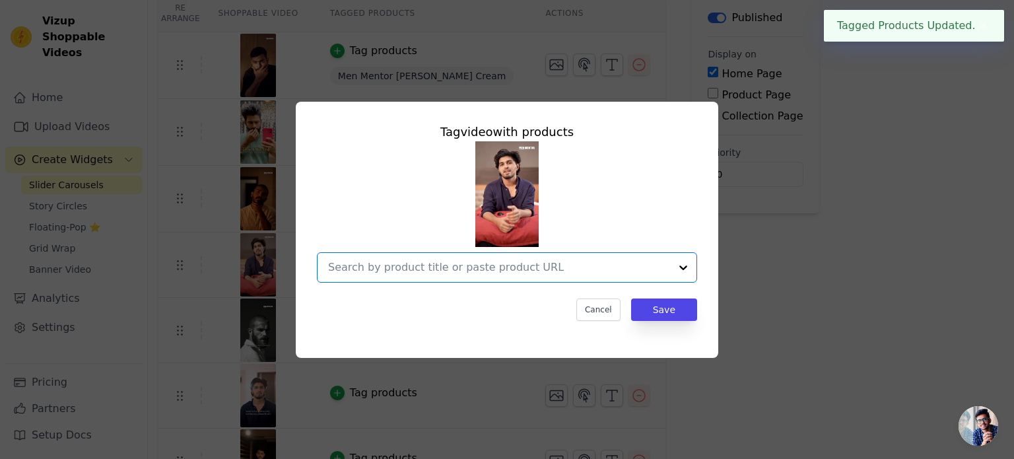
click at [476, 261] on input "text" at bounding box center [499, 267] width 342 height 16
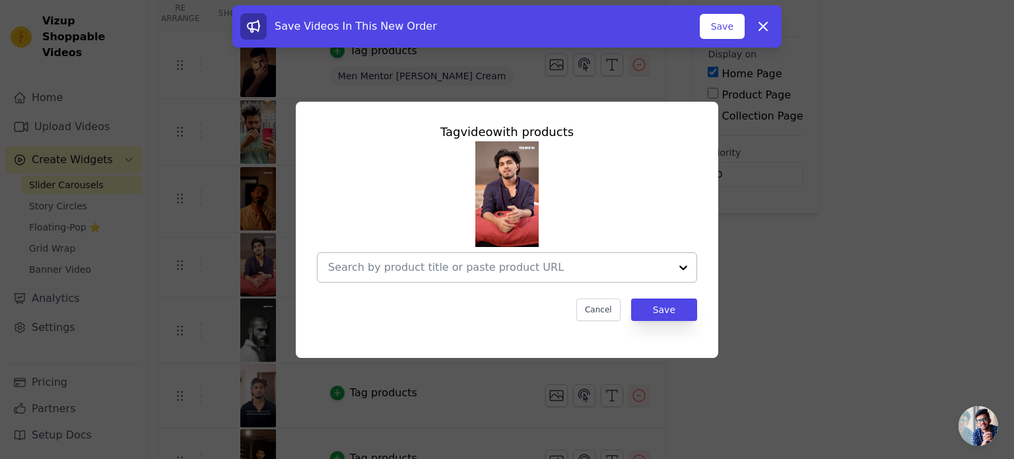
click at [570, 277] on div at bounding box center [499, 267] width 342 height 29
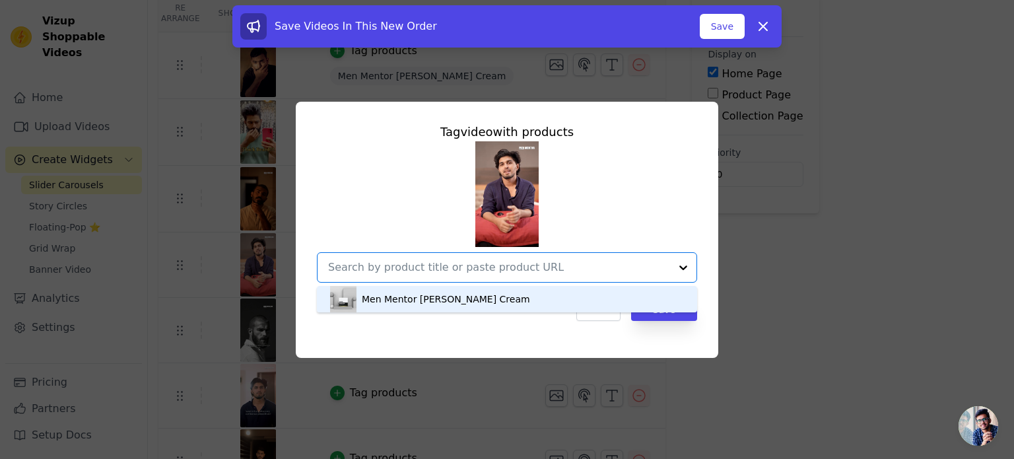
click at [574, 300] on div "Men Mentor Beard Cream" at bounding box center [507, 299] width 354 height 26
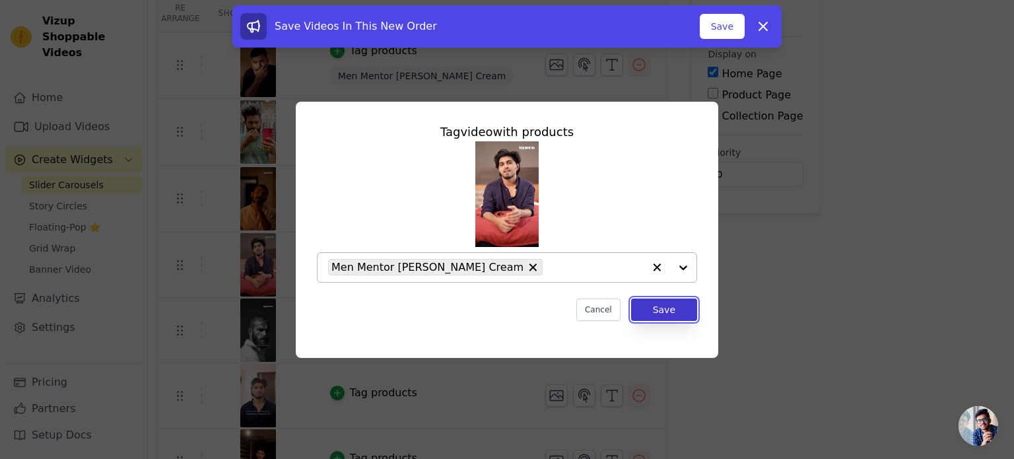
click at [655, 313] on button "Save" at bounding box center [664, 309] width 66 height 22
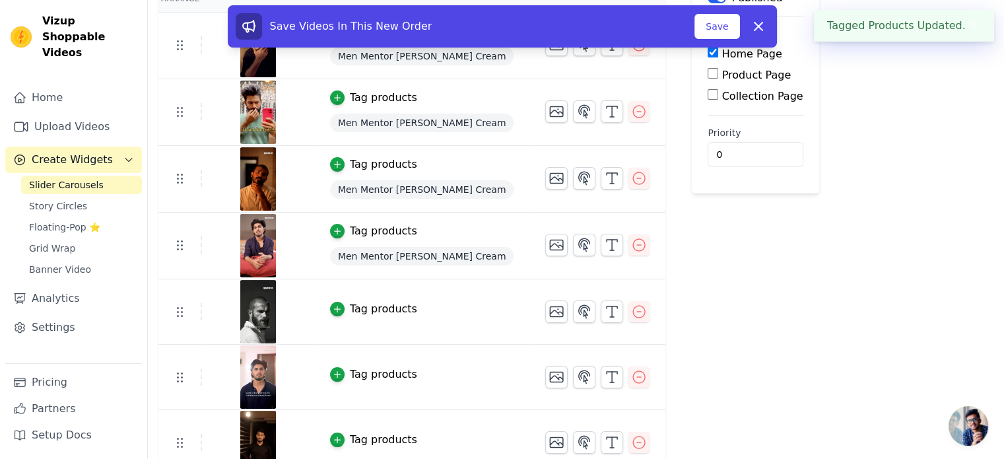
scroll to position [147, 0]
click at [337, 308] on button "Tag products" at bounding box center [373, 308] width 87 height 16
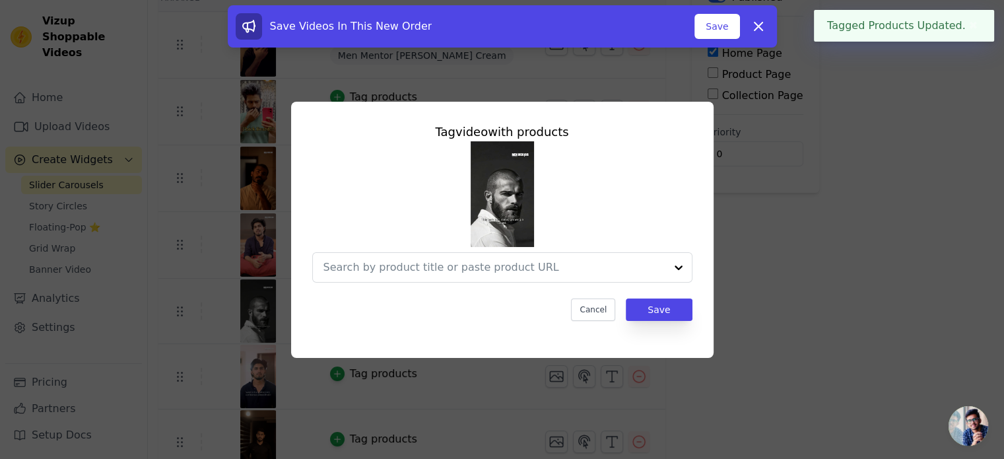
scroll to position [0, 0]
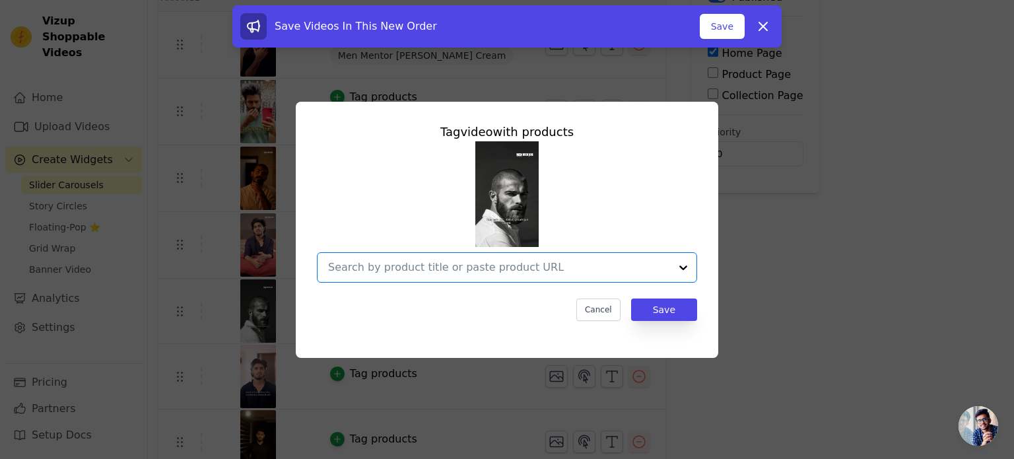
click at [502, 274] on input "text" at bounding box center [499, 267] width 342 height 16
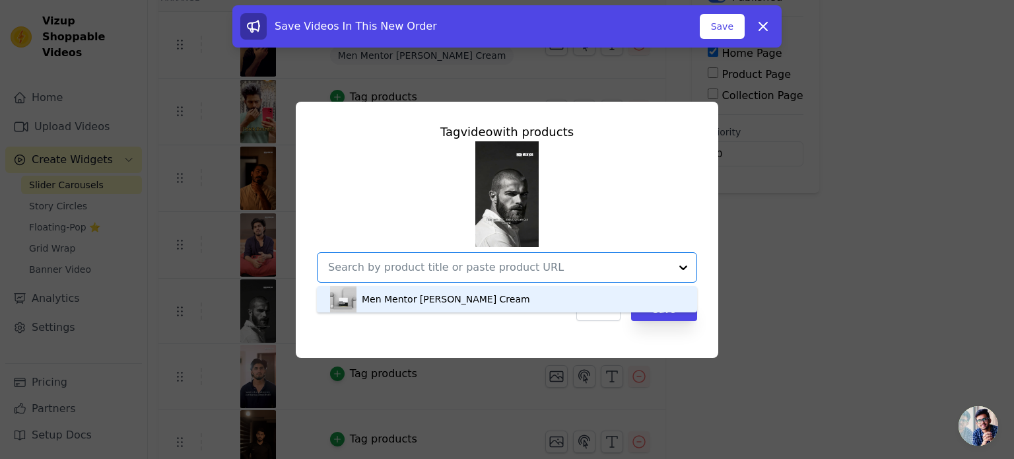
click at [473, 305] on div "Men Mentor Beard Cream" at bounding box center [507, 299] width 354 height 26
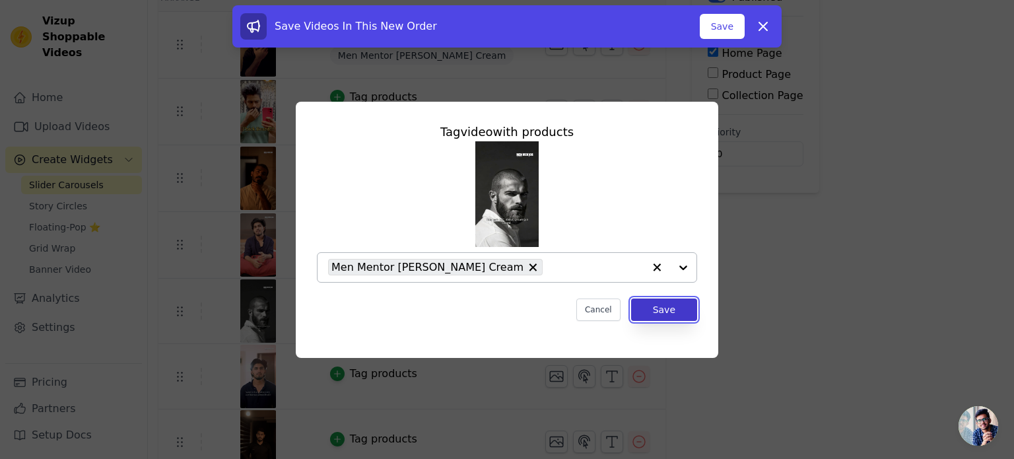
click at [665, 303] on button "Save" at bounding box center [664, 309] width 66 height 22
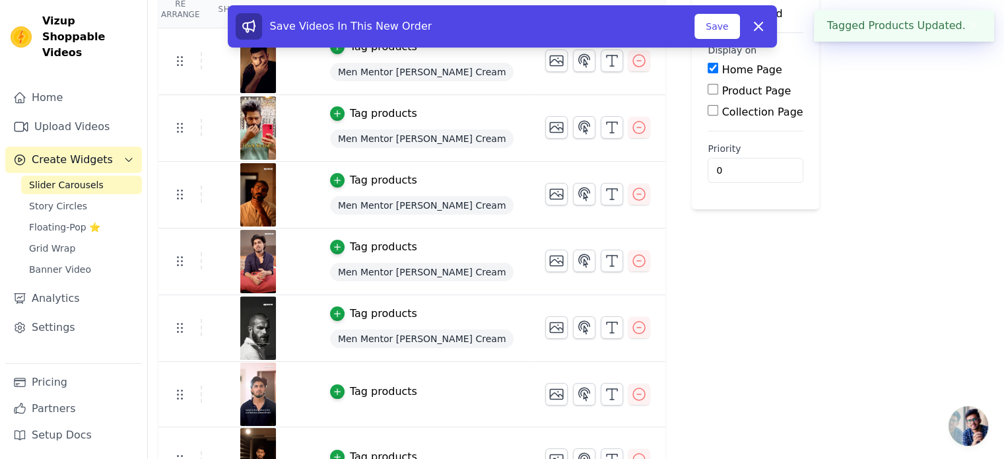
scroll to position [162, 0]
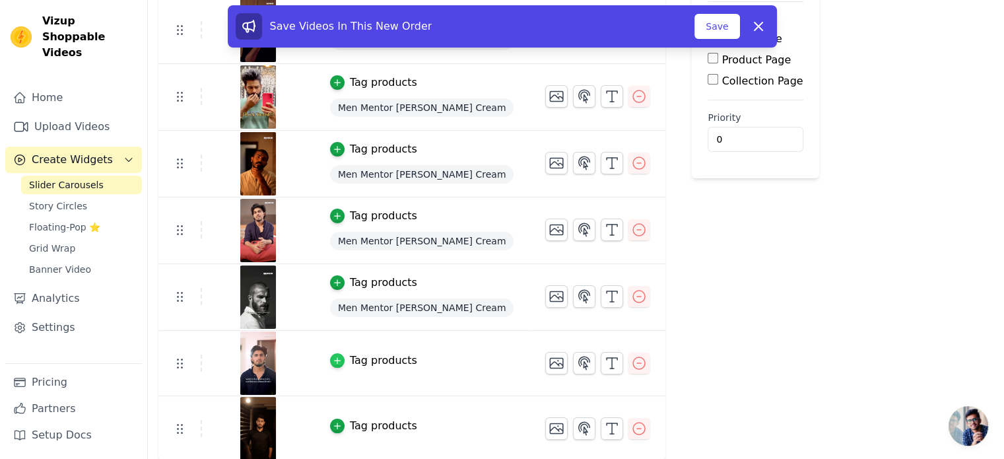
click at [333, 356] on icon "button" at bounding box center [337, 360] width 9 height 9
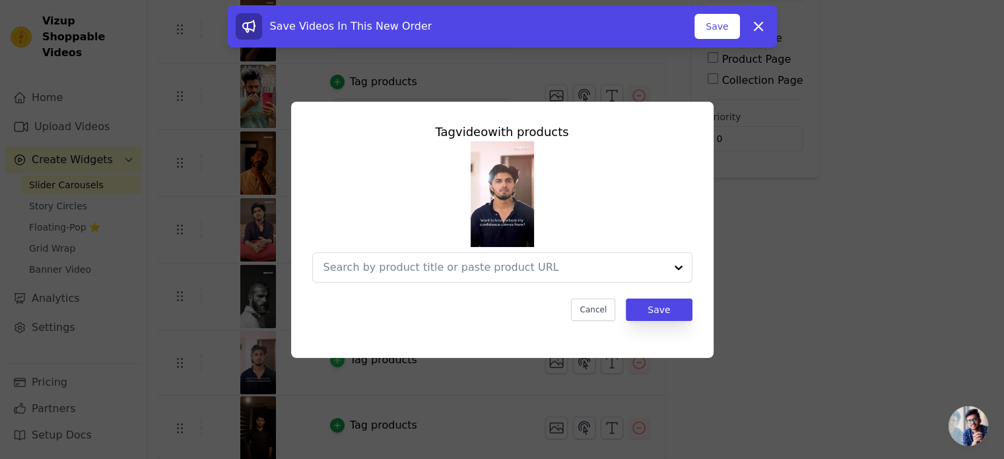
scroll to position [0, 0]
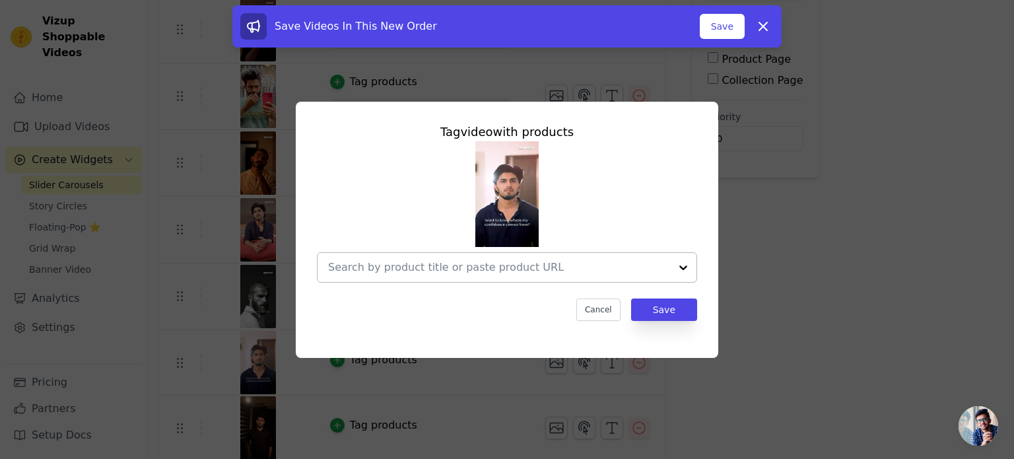
click at [549, 277] on div at bounding box center [499, 267] width 342 height 29
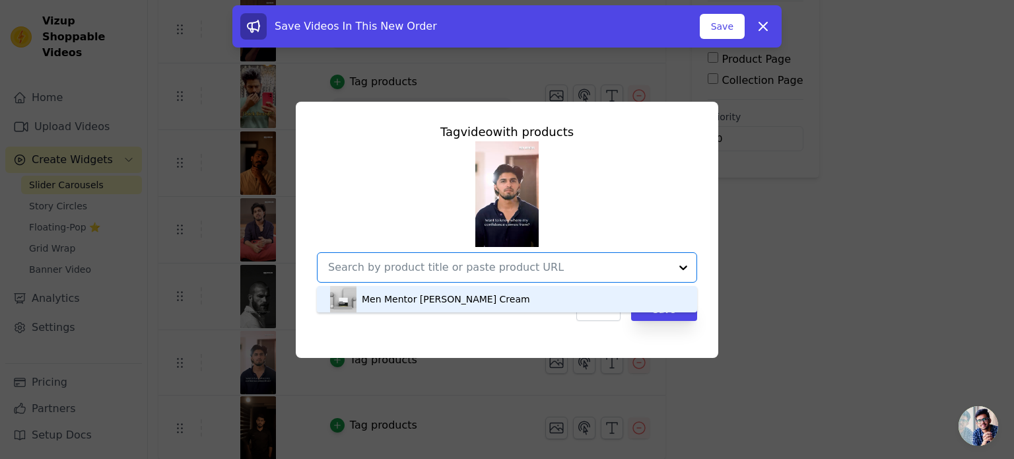
click at [537, 296] on div "Men Mentor Beard Cream" at bounding box center [507, 299] width 354 height 26
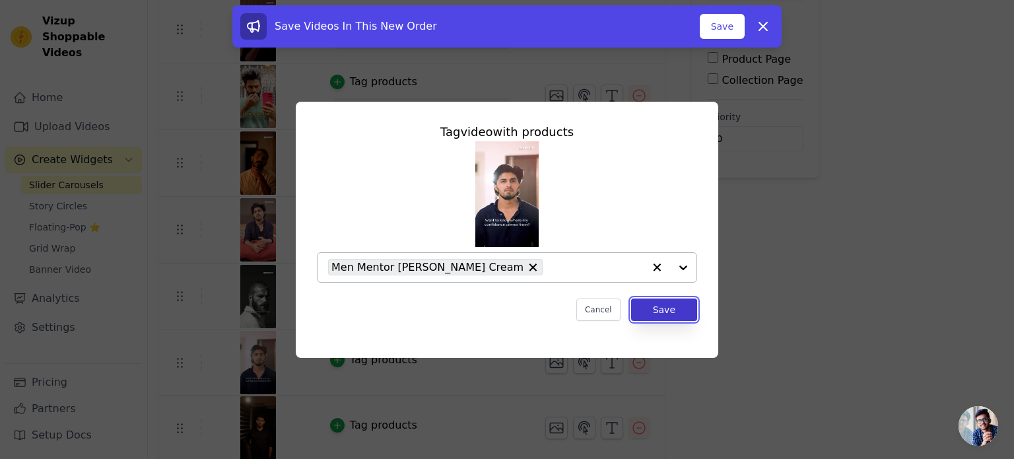
click at [667, 306] on button "Save" at bounding box center [664, 309] width 66 height 22
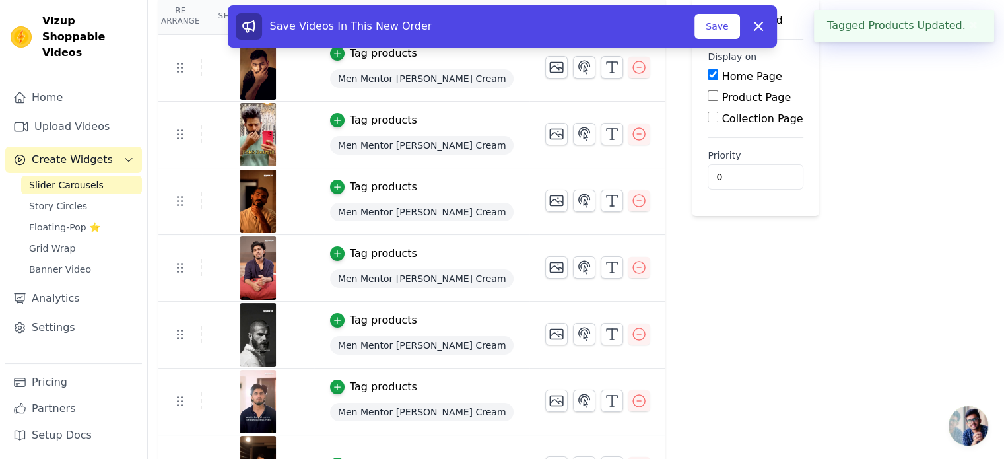
scroll to position [164, 0]
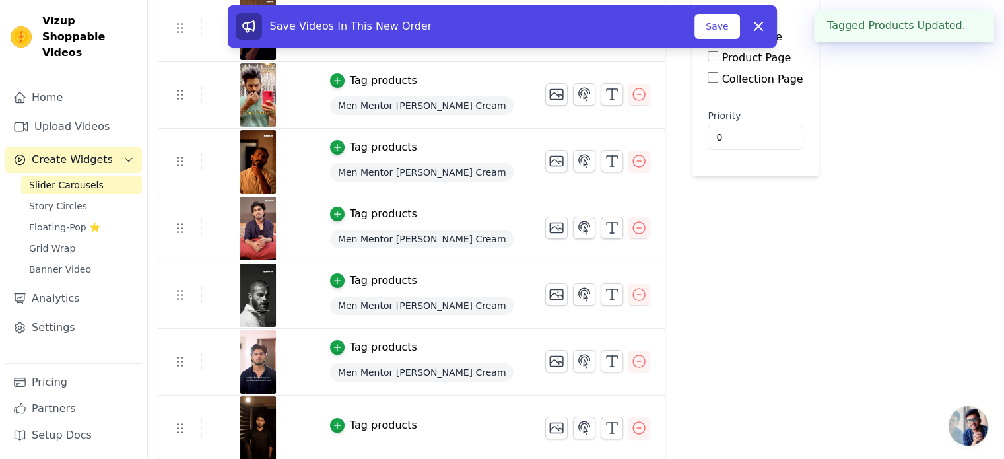
click at [334, 417] on button "Tag products" at bounding box center [373, 425] width 87 height 16
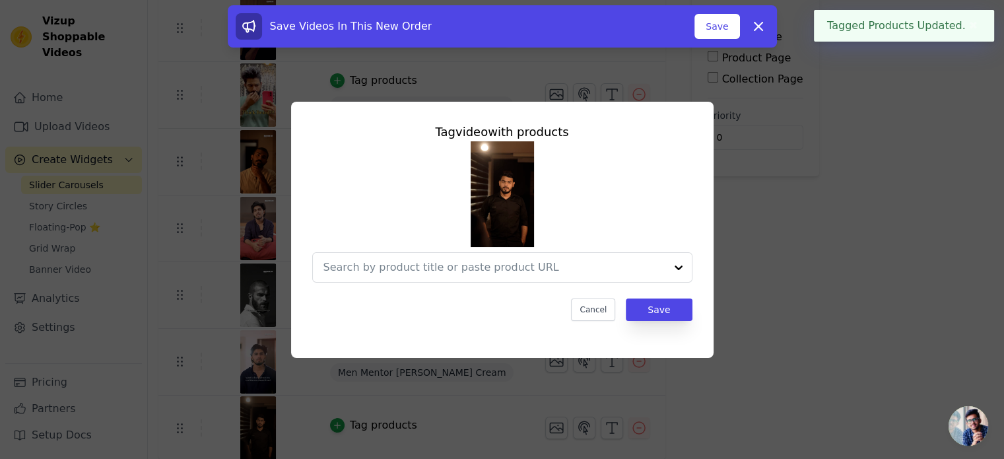
scroll to position [0, 0]
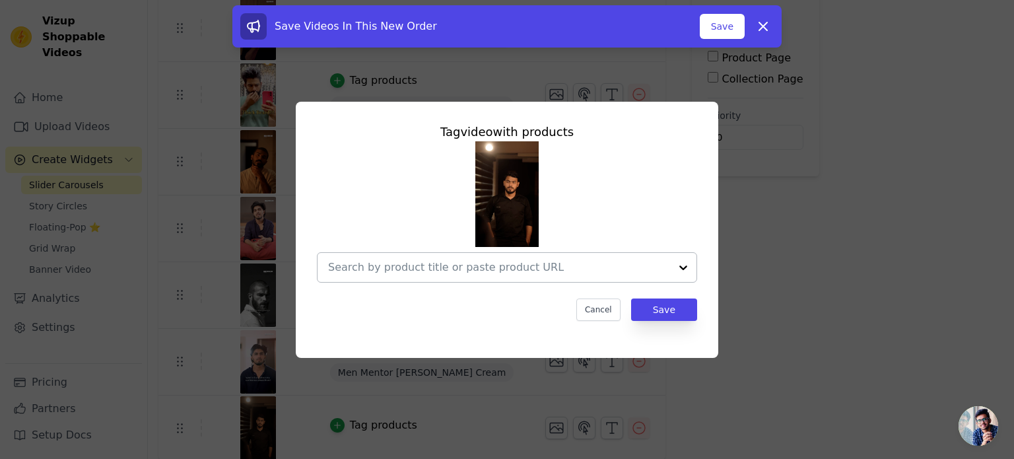
click at [468, 275] on div at bounding box center [499, 267] width 342 height 29
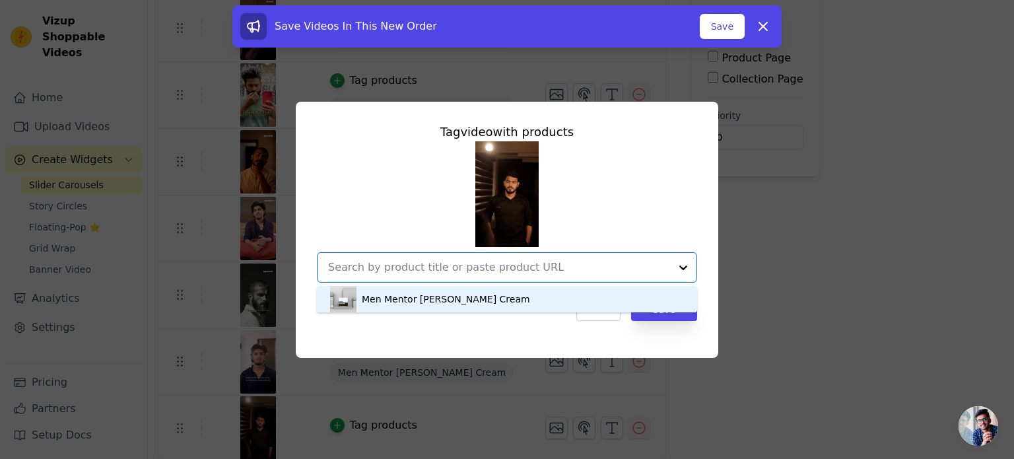
click at [451, 289] on div "Men Mentor Beard Cream" at bounding box center [507, 299] width 354 height 26
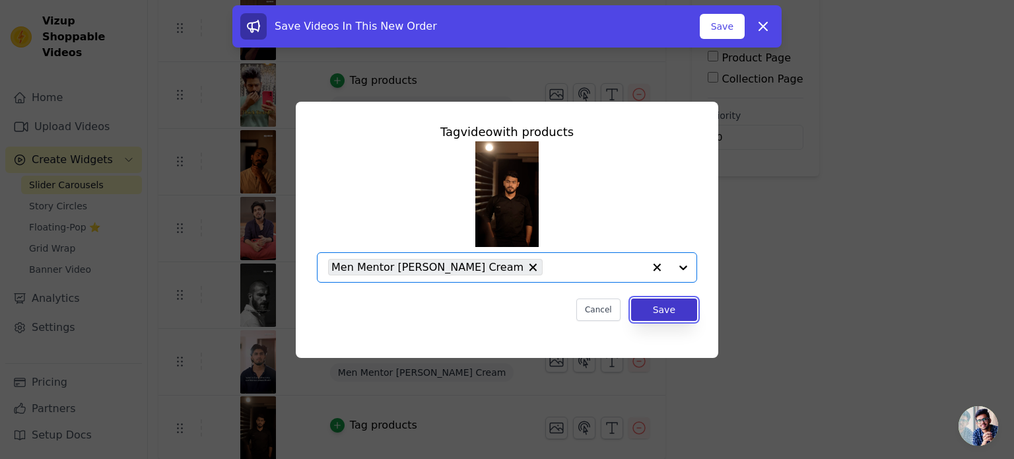
click at [657, 316] on button "Save" at bounding box center [664, 309] width 66 height 22
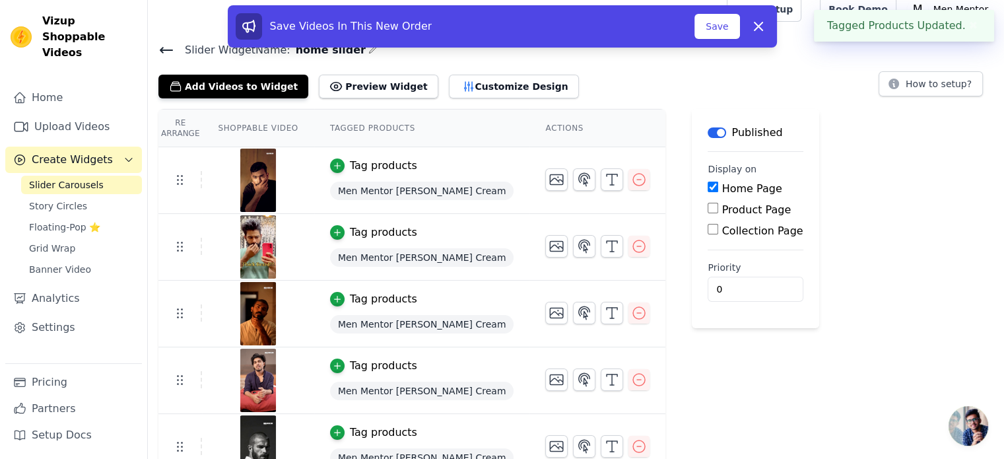
scroll to position [11, 0]
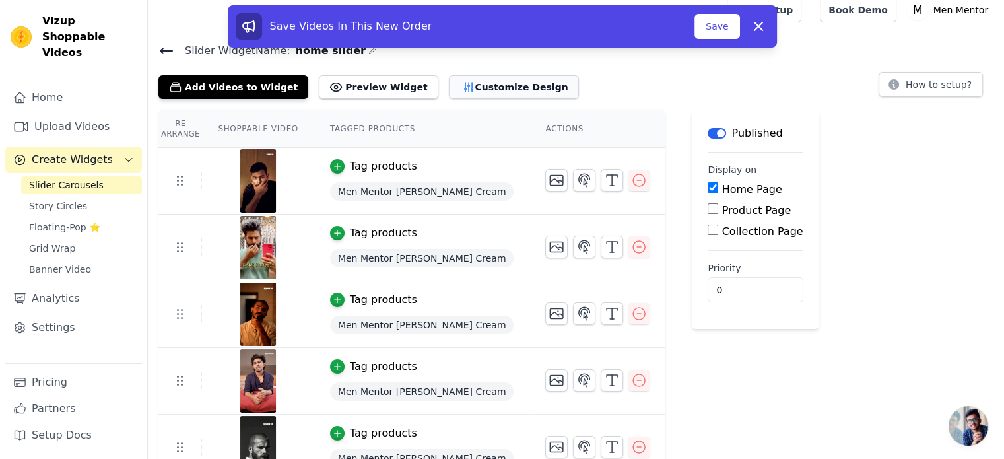
click at [461, 82] on button "Customize Design" at bounding box center [514, 87] width 130 height 24
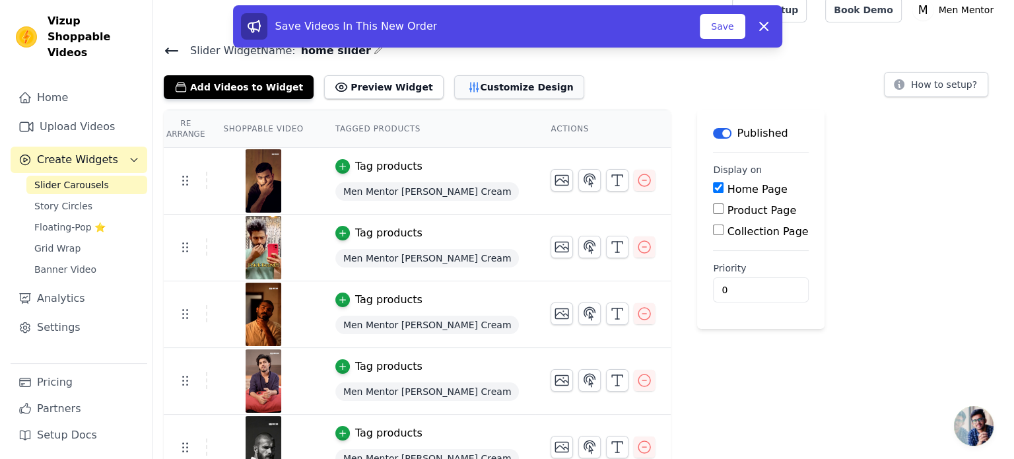
scroll to position [0, 0]
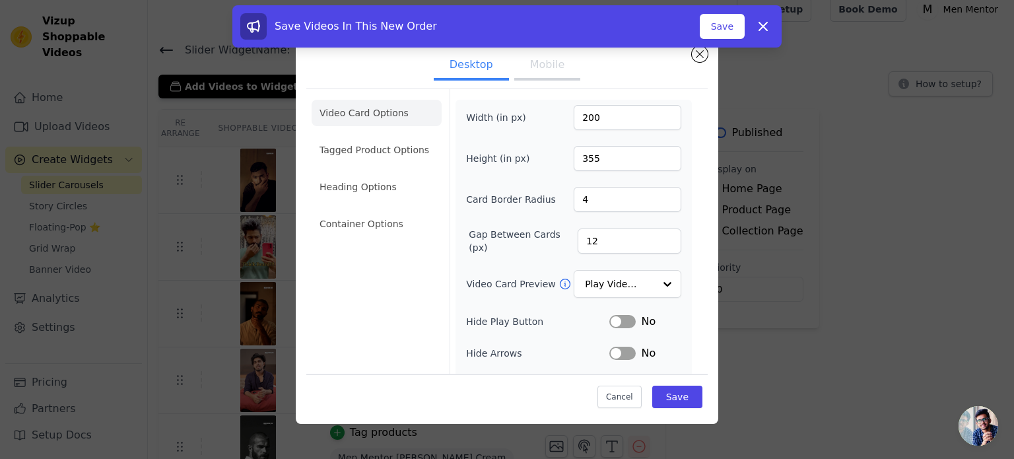
click at [528, 66] on button "Mobile" at bounding box center [547, 65] width 66 height 29
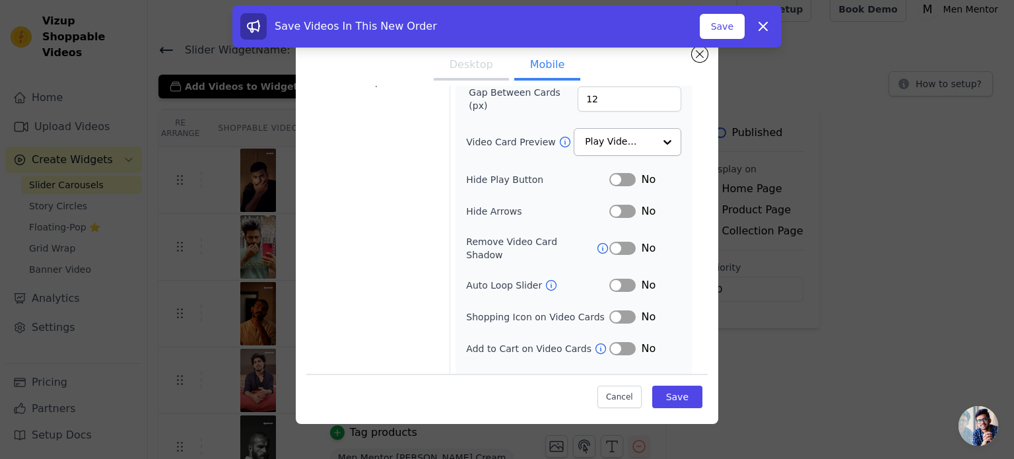
scroll to position [153, 0]
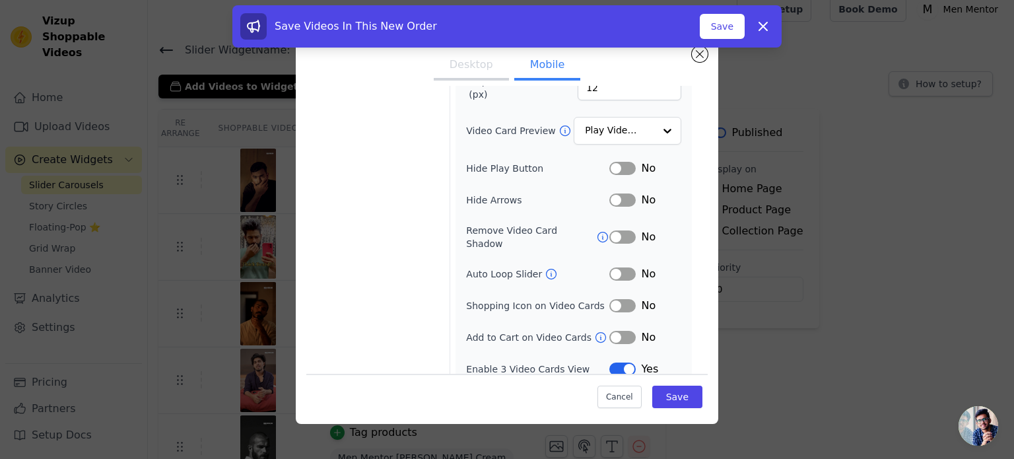
click at [622, 267] on button "Label" at bounding box center [622, 273] width 26 height 13
click at [737, 28] on button "Save" at bounding box center [722, 26] width 45 height 25
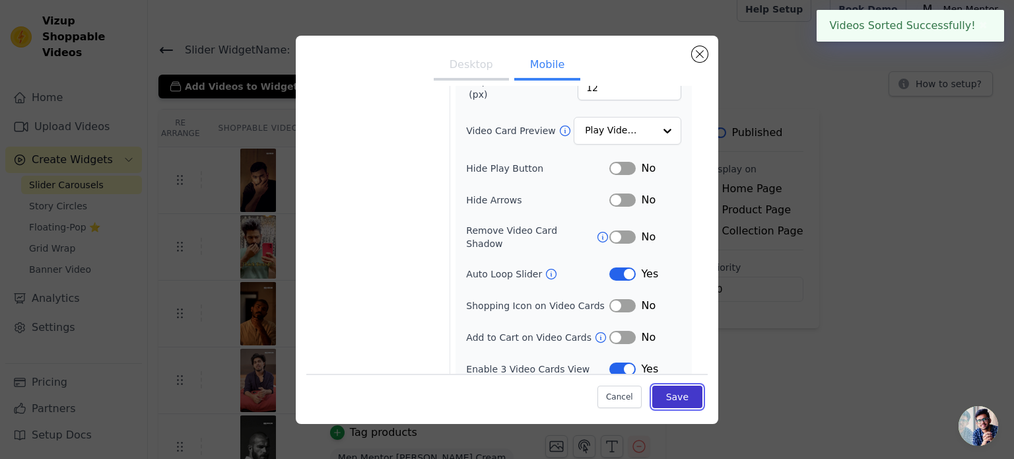
click at [666, 398] on button "Save" at bounding box center [677, 396] width 50 height 22
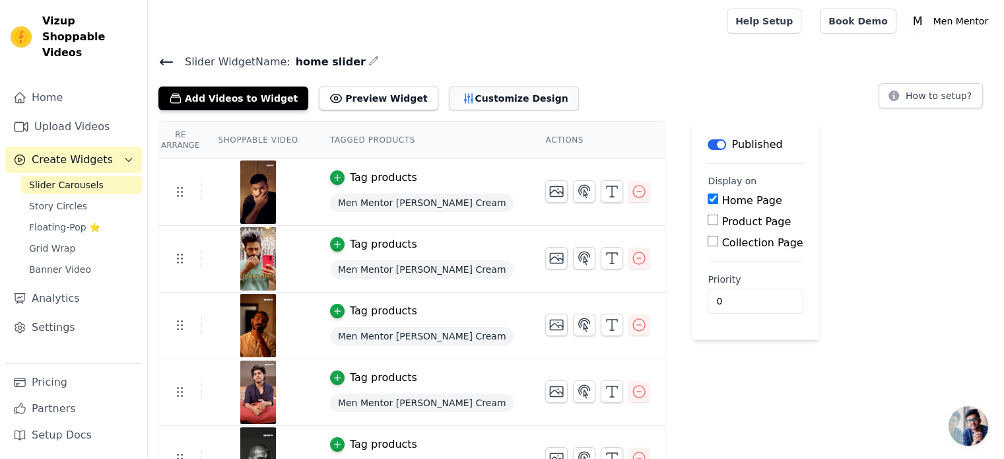
click at [488, 102] on button "Customize Design" at bounding box center [514, 98] width 130 height 24
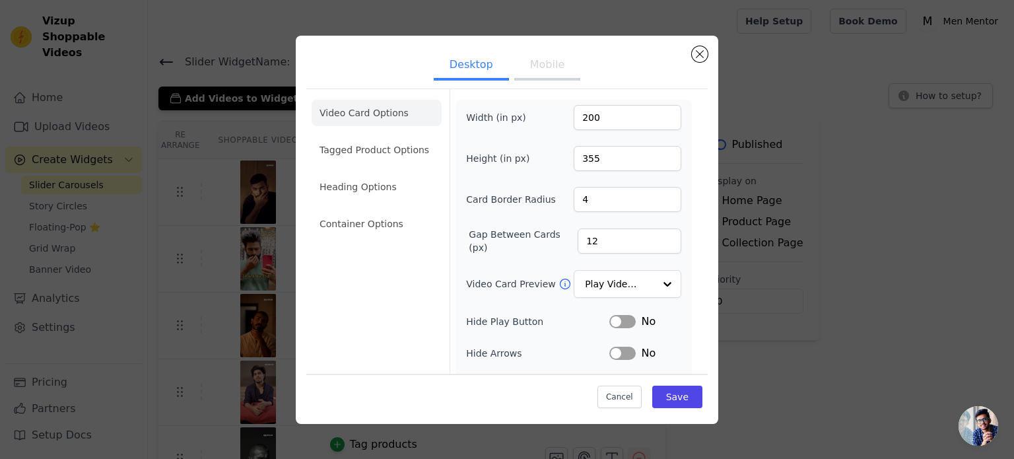
click at [549, 69] on button "Mobile" at bounding box center [547, 65] width 66 height 29
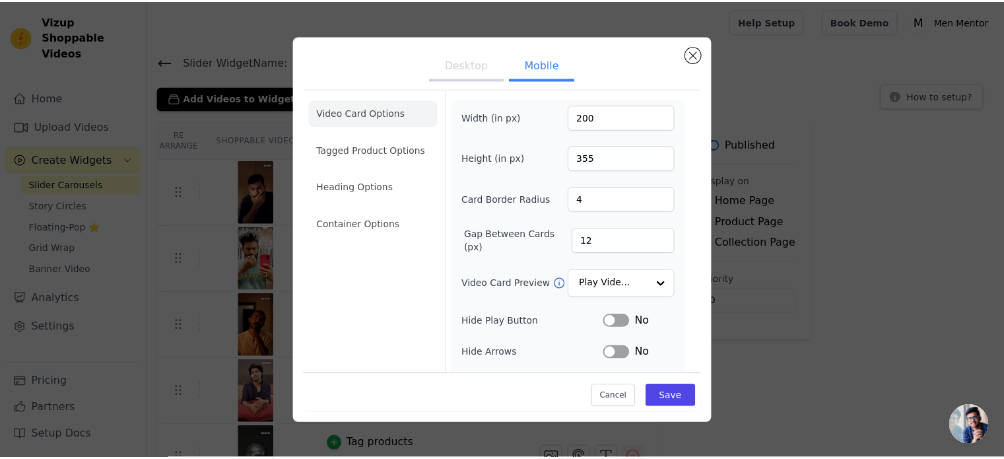
scroll to position [153, 0]
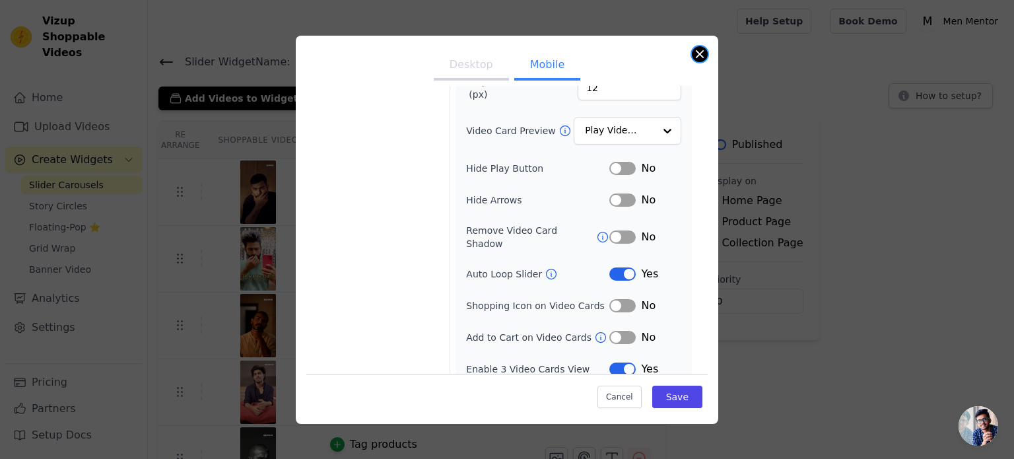
click at [702, 53] on button "Close modal" at bounding box center [700, 54] width 16 height 16
